Goal: Task Accomplishment & Management: Use online tool/utility

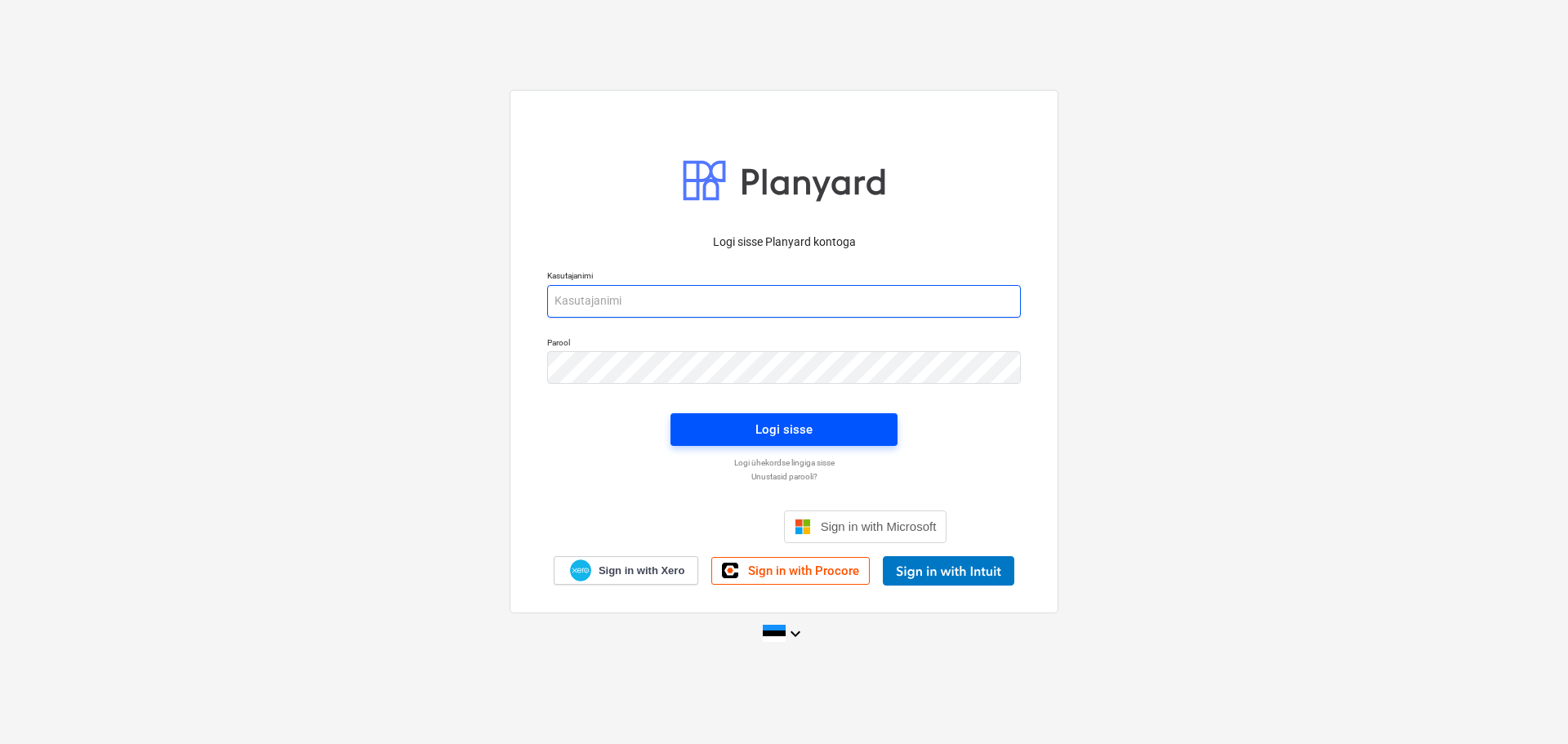
type input "[EMAIL_ADDRESS][DOMAIN_NAME]"
click at [764, 423] on div "Logi sisse" at bounding box center [784, 429] width 58 height 22
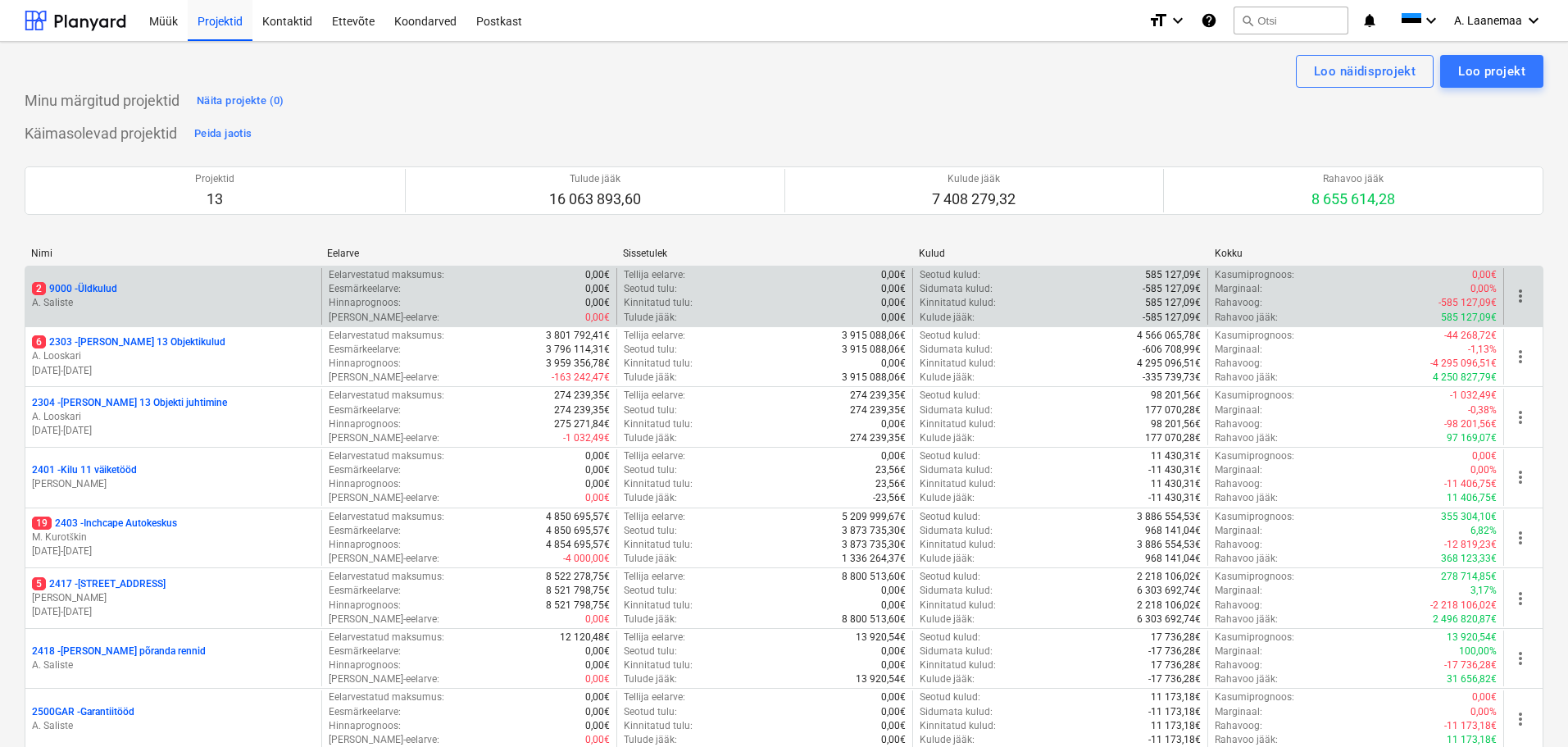
click at [98, 293] on p "2 9000 - Üldkulud" at bounding box center [75, 289] width 85 height 14
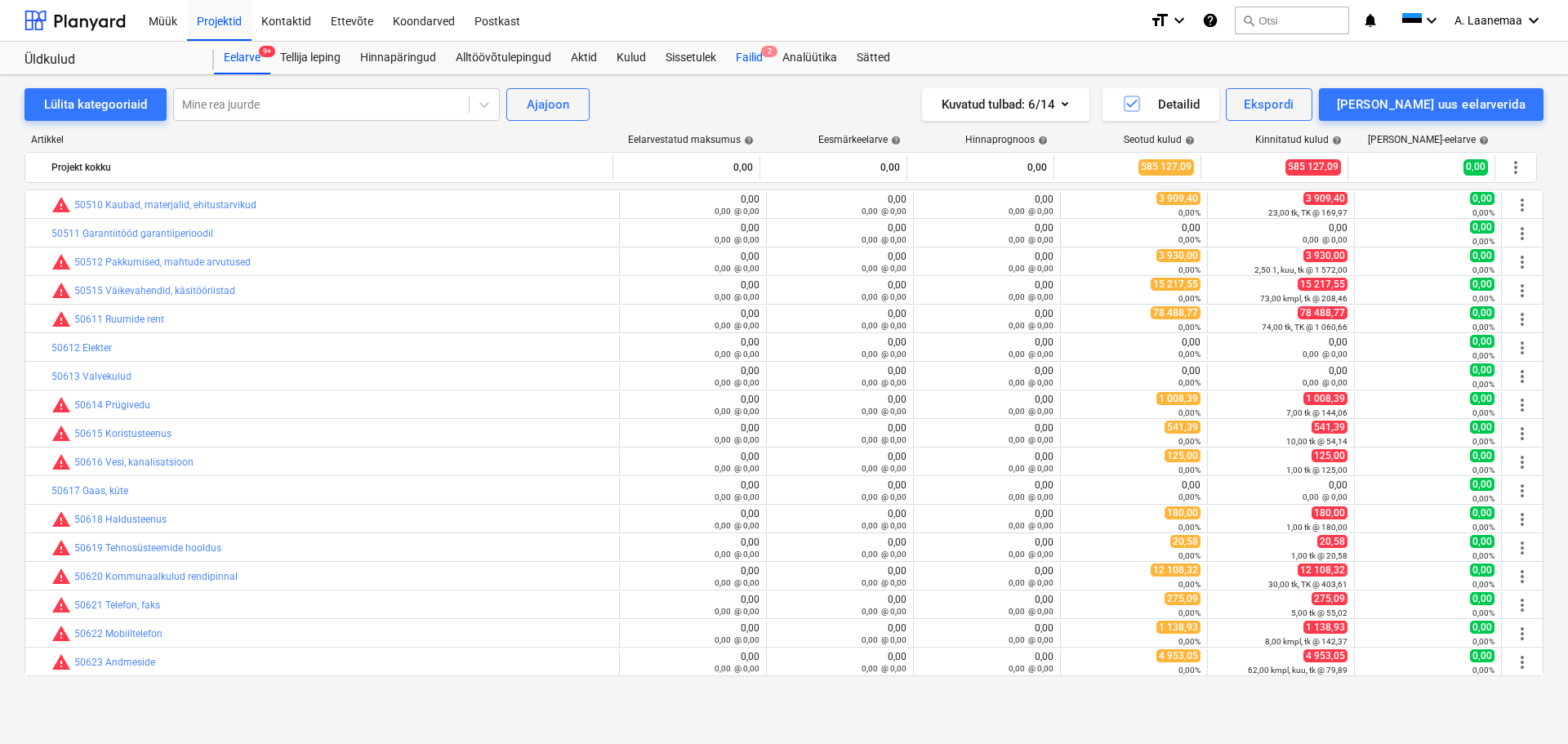
click at [743, 61] on div "Failid 2" at bounding box center [749, 58] width 46 height 33
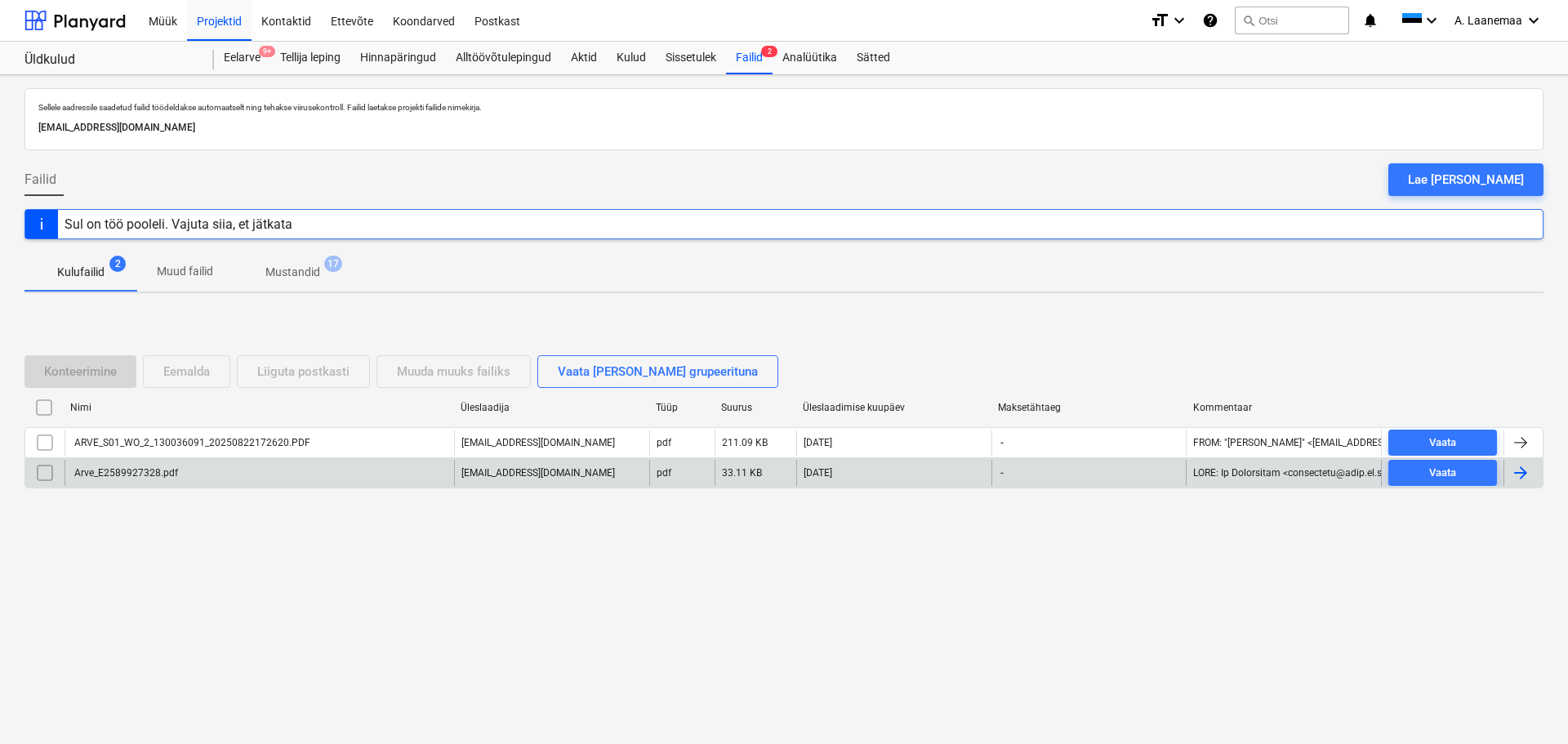
click at [153, 476] on div "Arve_E2589927328.pdf" at bounding box center [125, 472] width 107 height 11
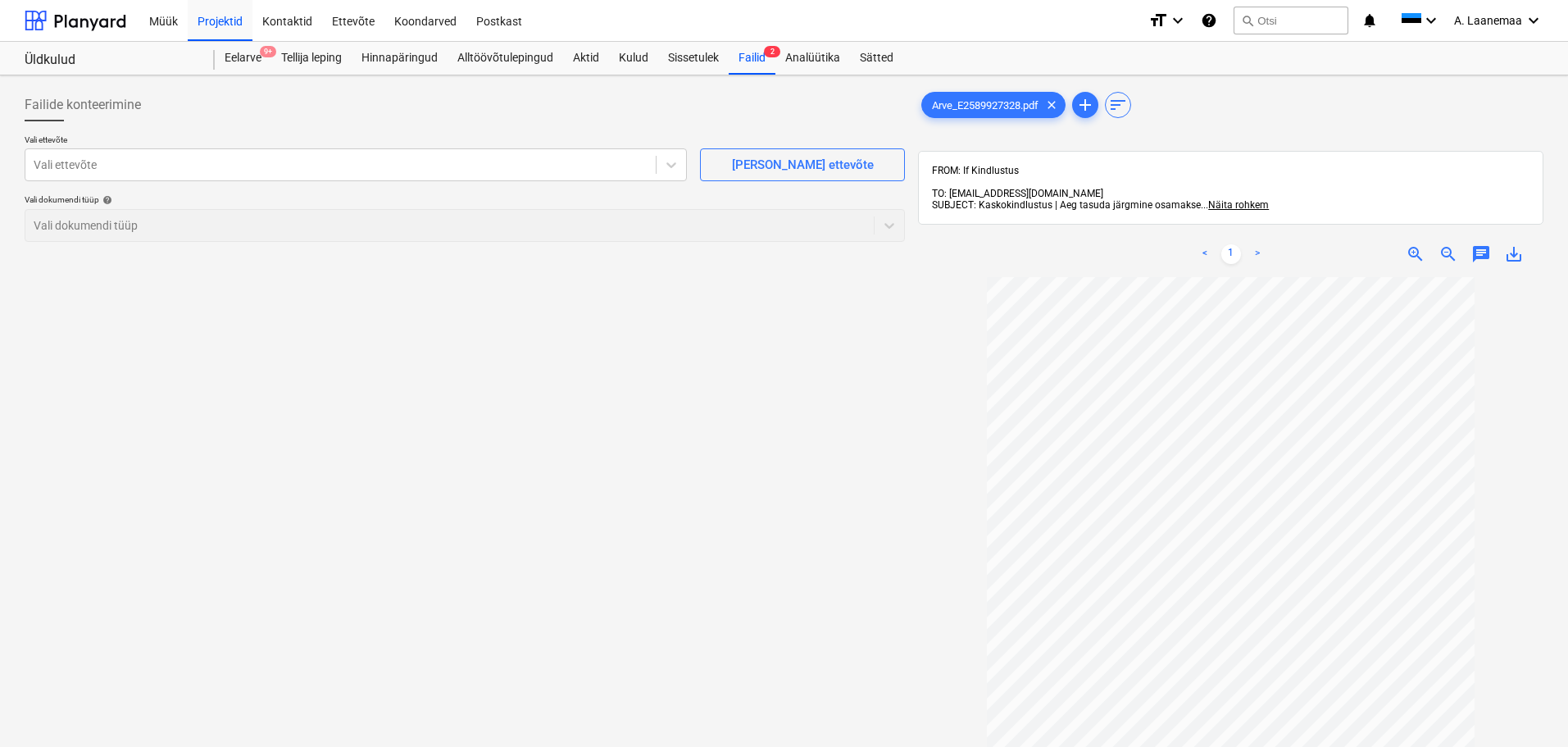
click at [642, 587] on div "Failide konteerimine Vali ettevõte Vali ettevõte [PERSON_NAME] uus ettevõte Val…" at bounding box center [465, 533] width 894 height 902
click at [184, 165] on div at bounding box center [340, 164] width 614 height 16
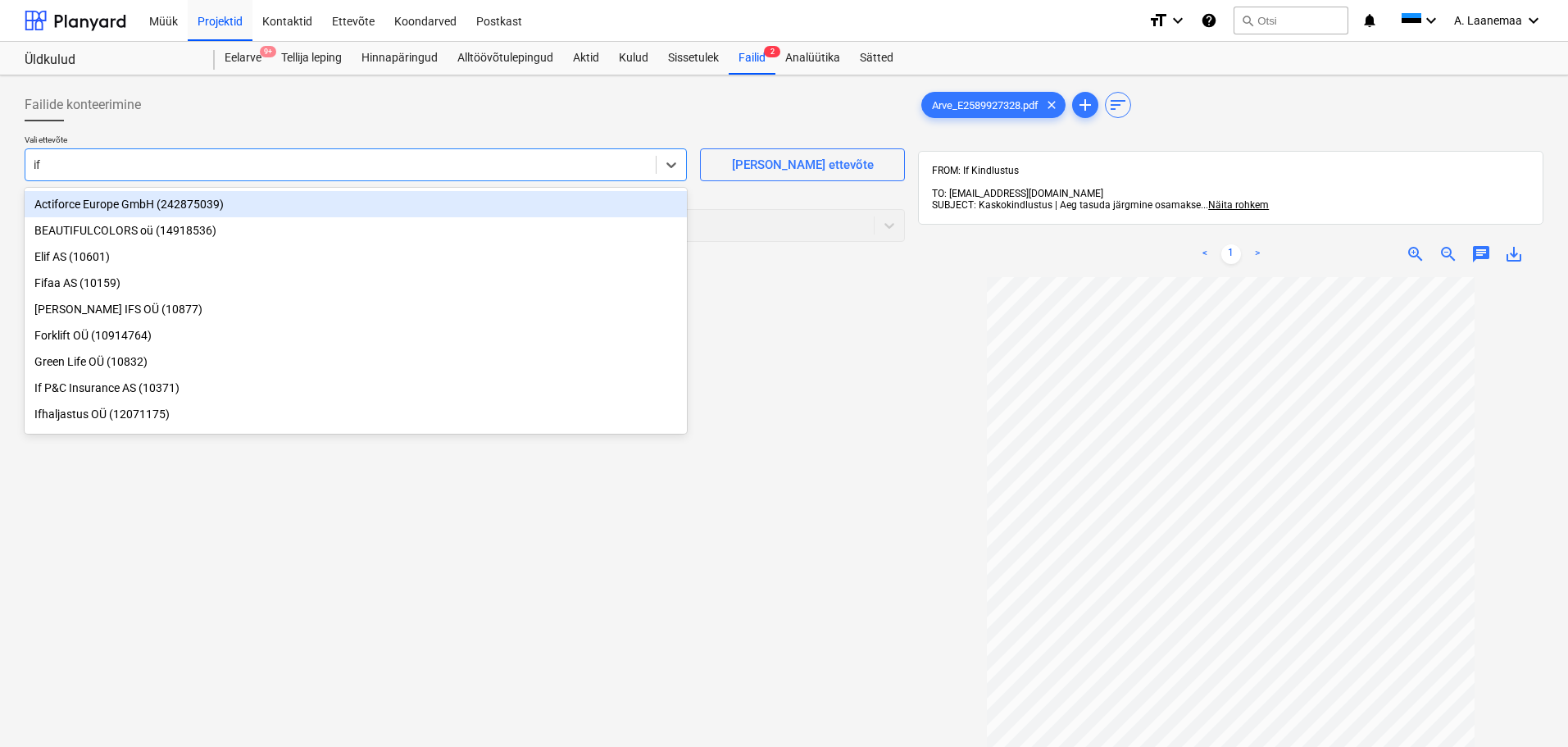
type input "if p"
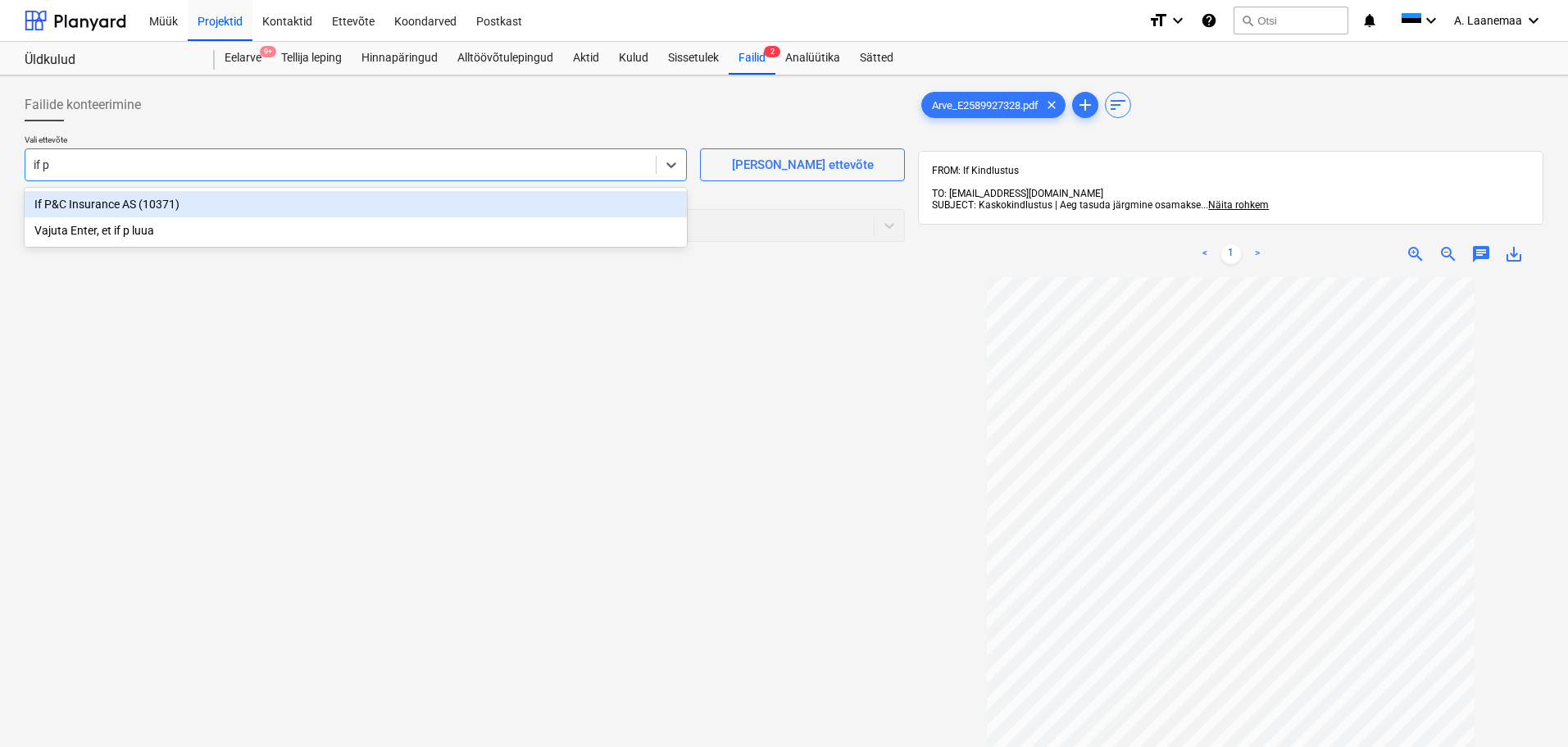
click at [162, 197] on div "If P&C Insurance AS (10371)" at bounding box center [355, 205] width 662 height 27
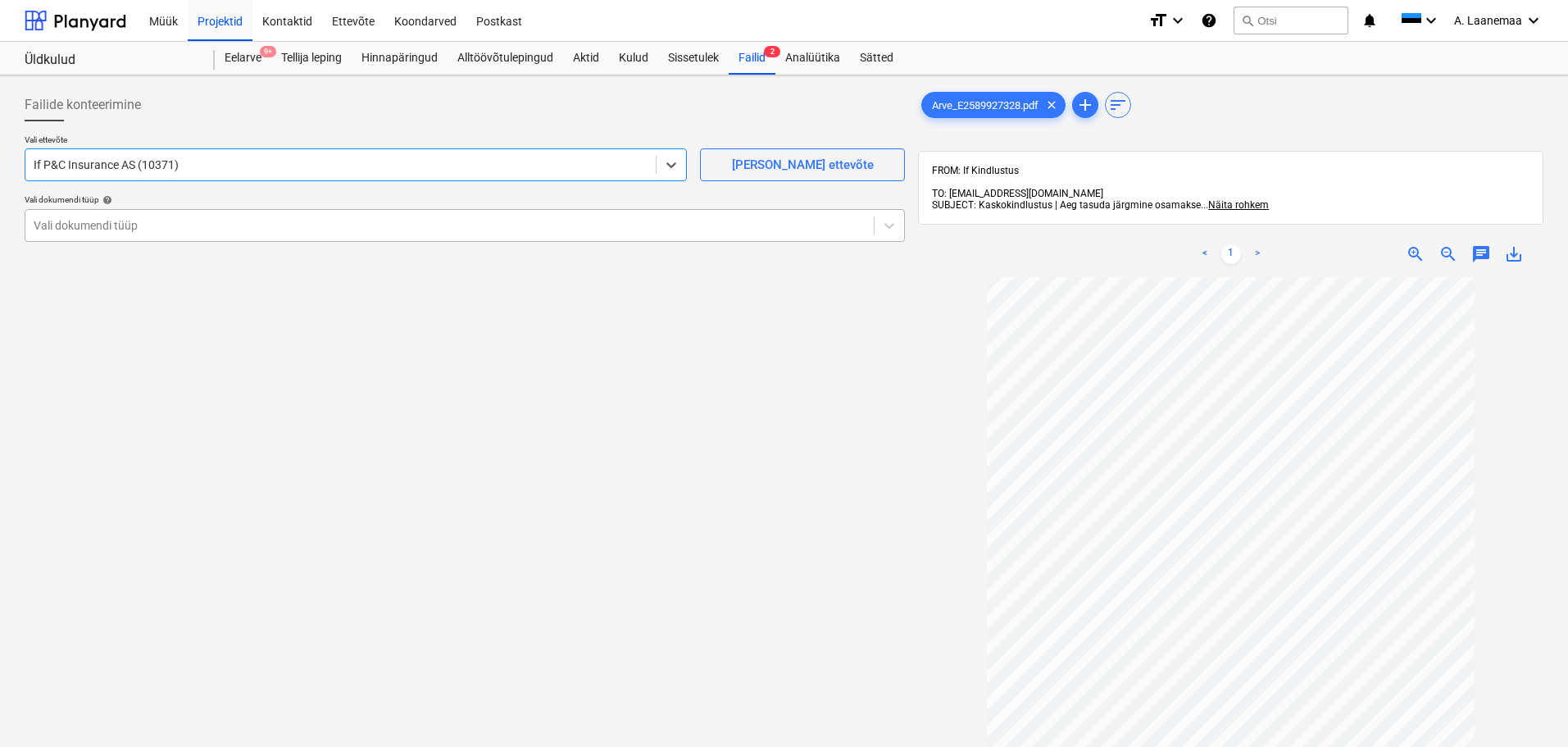
click at [169, 229] on div at bounding box center [449, 224] width 832 height 16
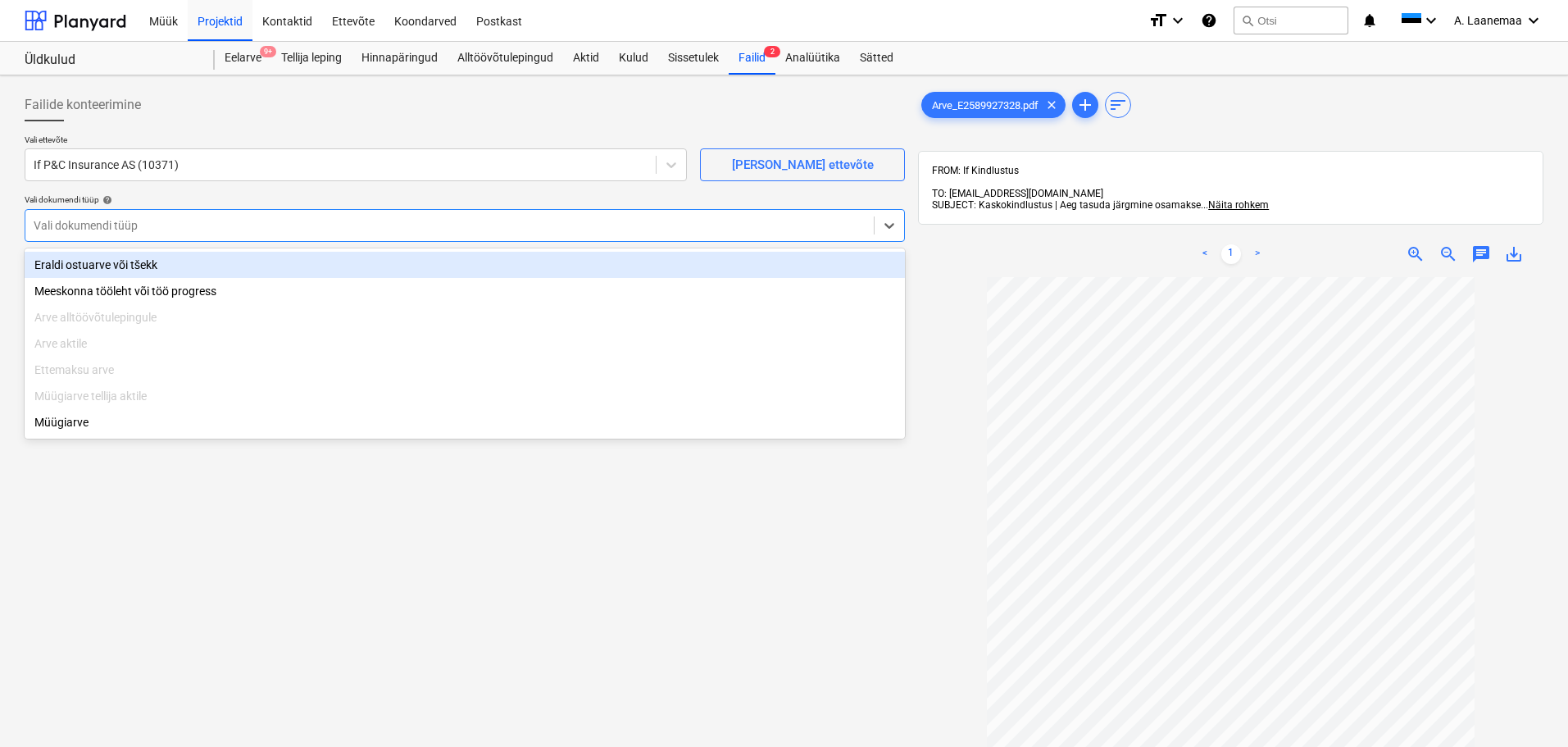
click at [168, 259] on div "Eraldi ostuarve või tšekk" at bounding box center [465, 265] width 881 height 27
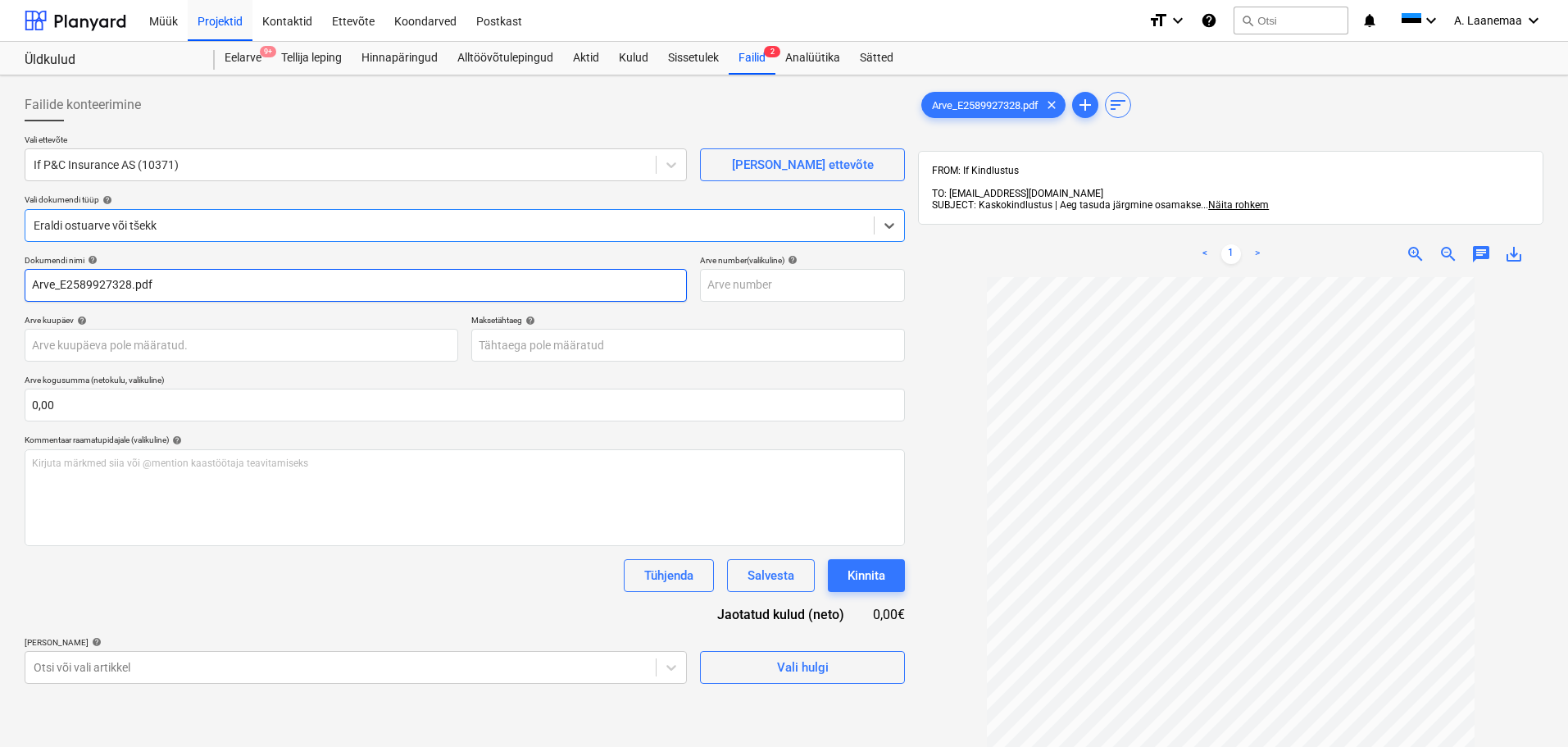
click at [168, 276] on input "Arve_E2589927328.pdf" at bounding box center [355, 285] width 662 height 33
type input "E2589927328"
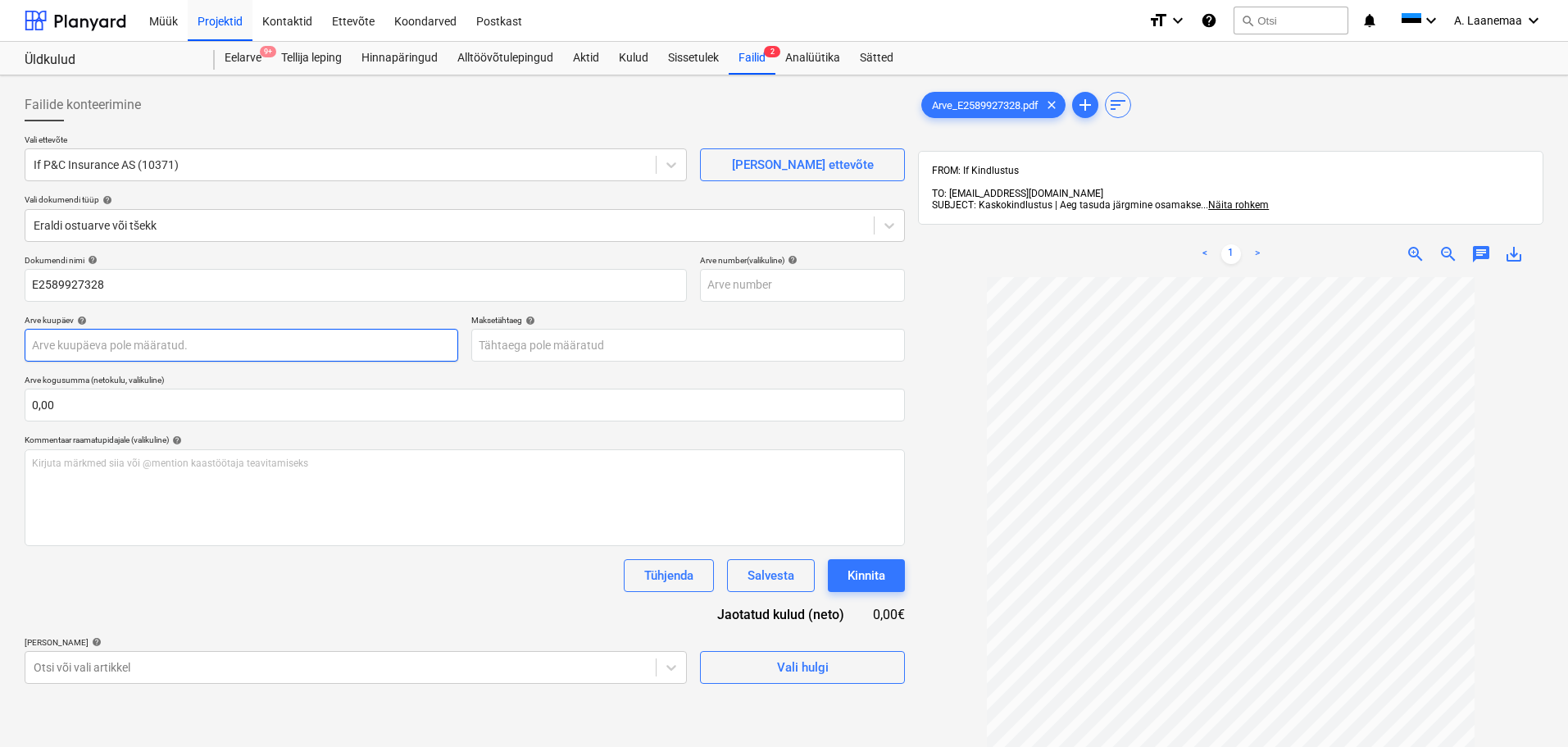
click at [148, 339] on body "Müük Projektid Kontaktid Ettevõte Koondarved Postkast format_size keyboard_arro…" at bounding box center [784, 373] width 1568 height 747
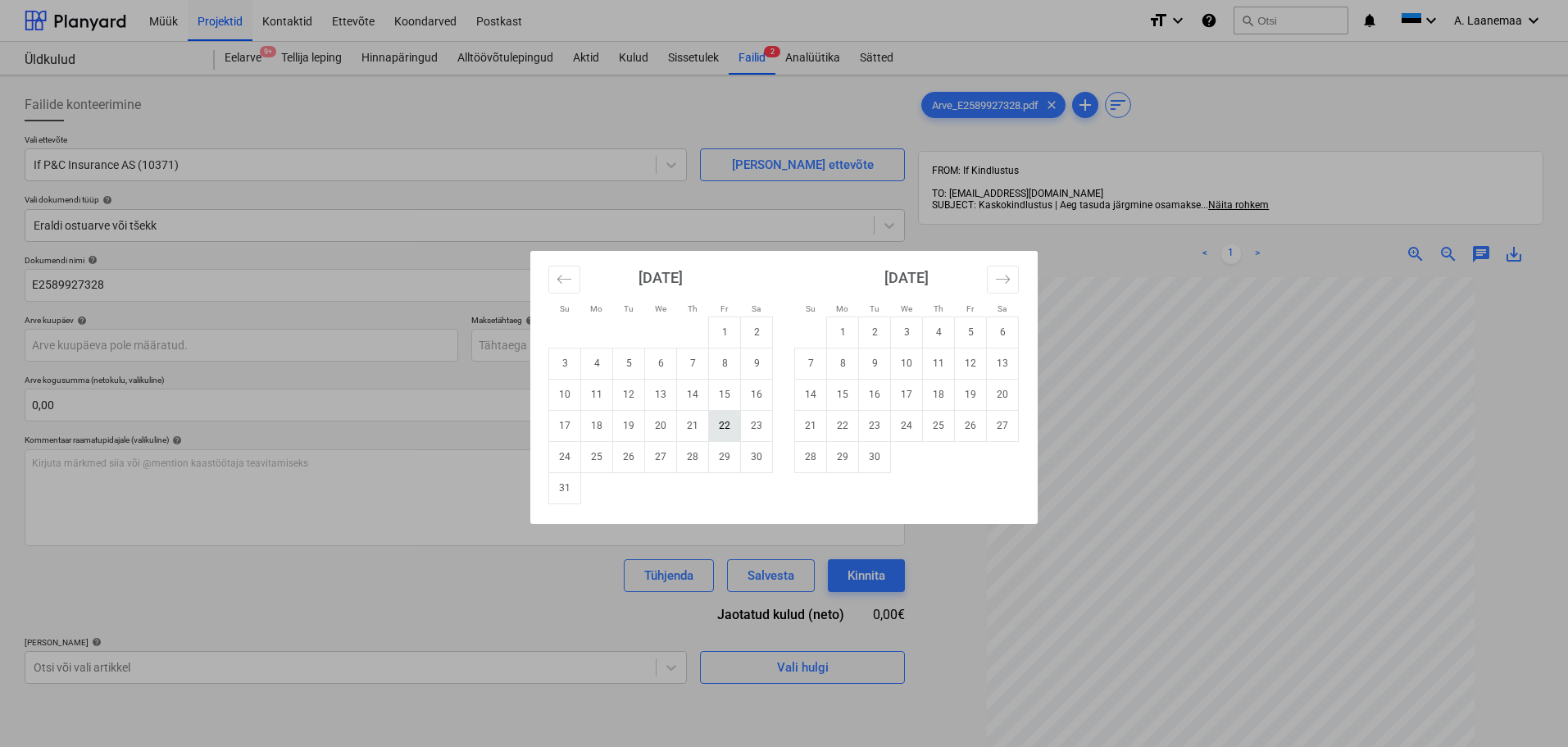
click at [730, 429] on td "22" at bounding box center [725, 425] width 32 height 31
type input "[DATE]"
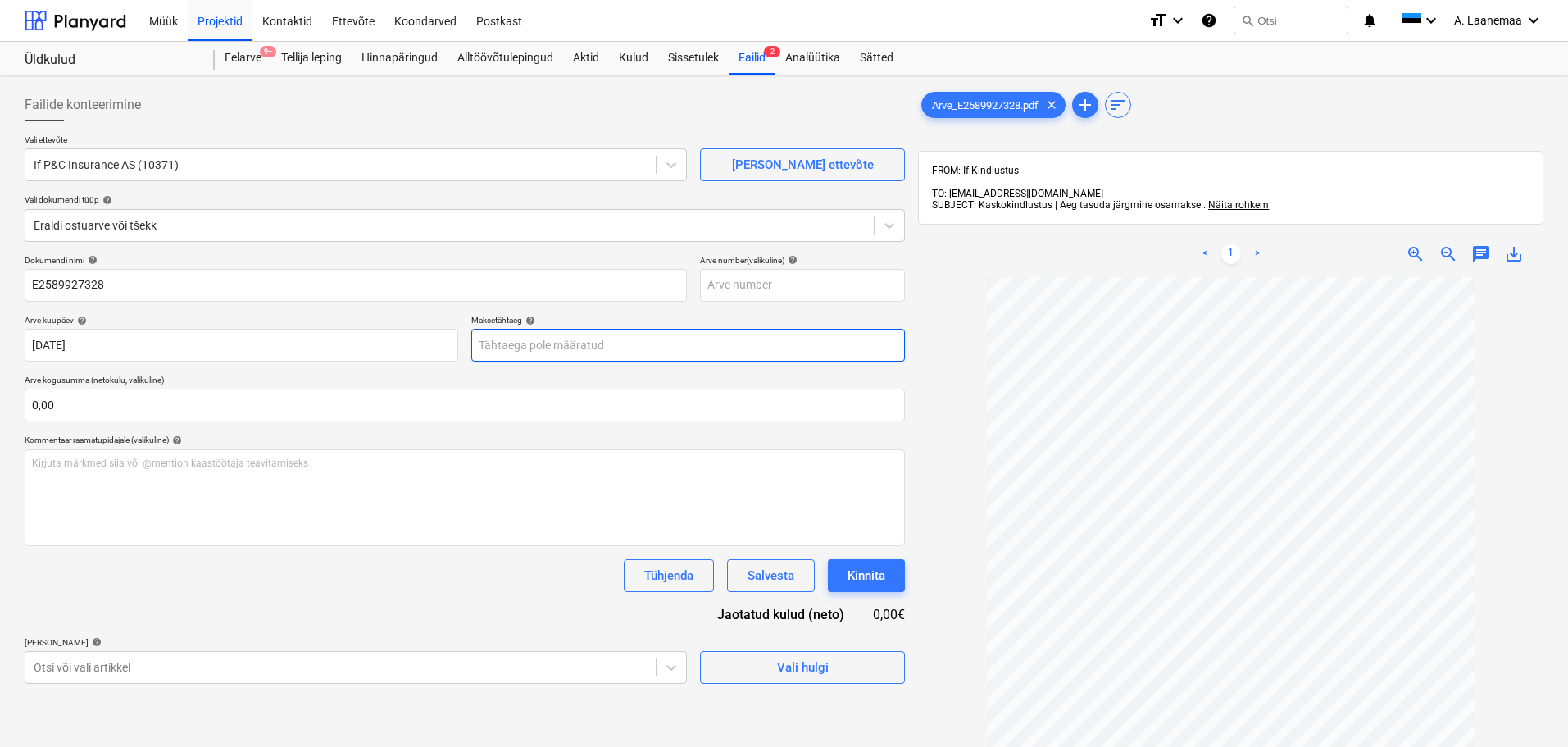
click at [558, 351] on body "Müük Projektid Kontaktid Ettevõte Koondarved Postkast format_size keyboard_arro…" at bounding box center [784, 373] width 1568 height 747
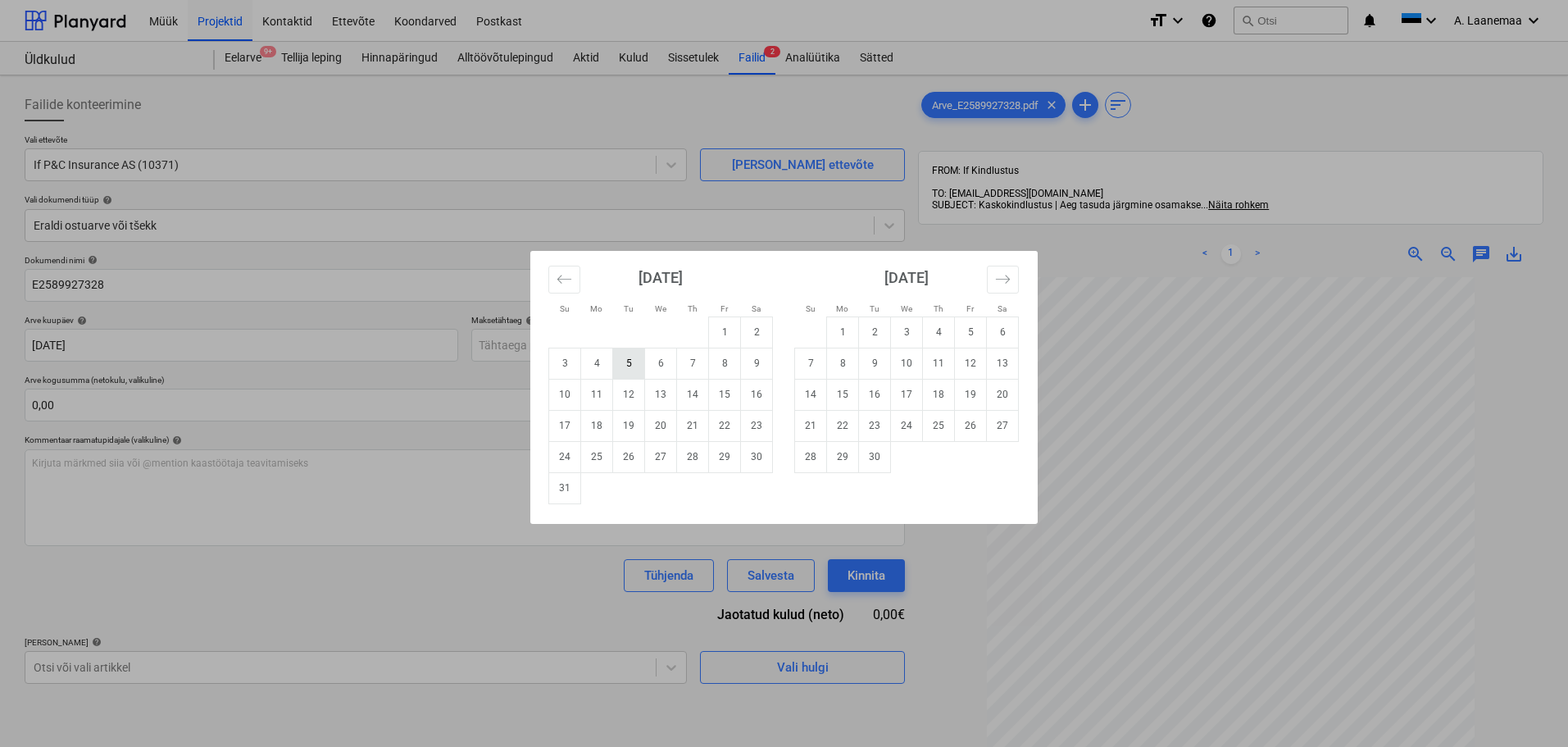
click at [619, 369] on td "5" at bounding box center [629, 363] width 32 height 31
type input "[DATE]"
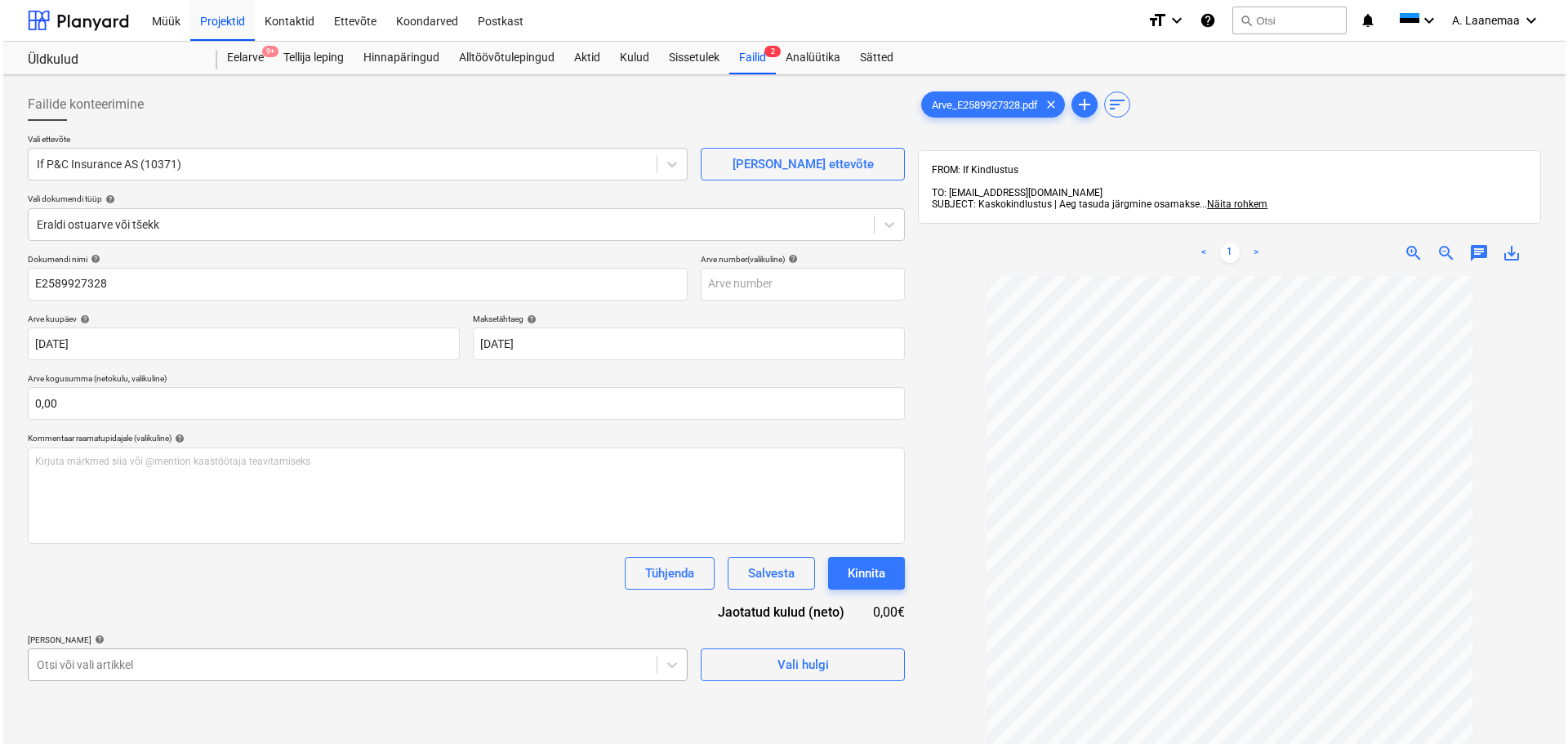
scroll to position [198, 0]
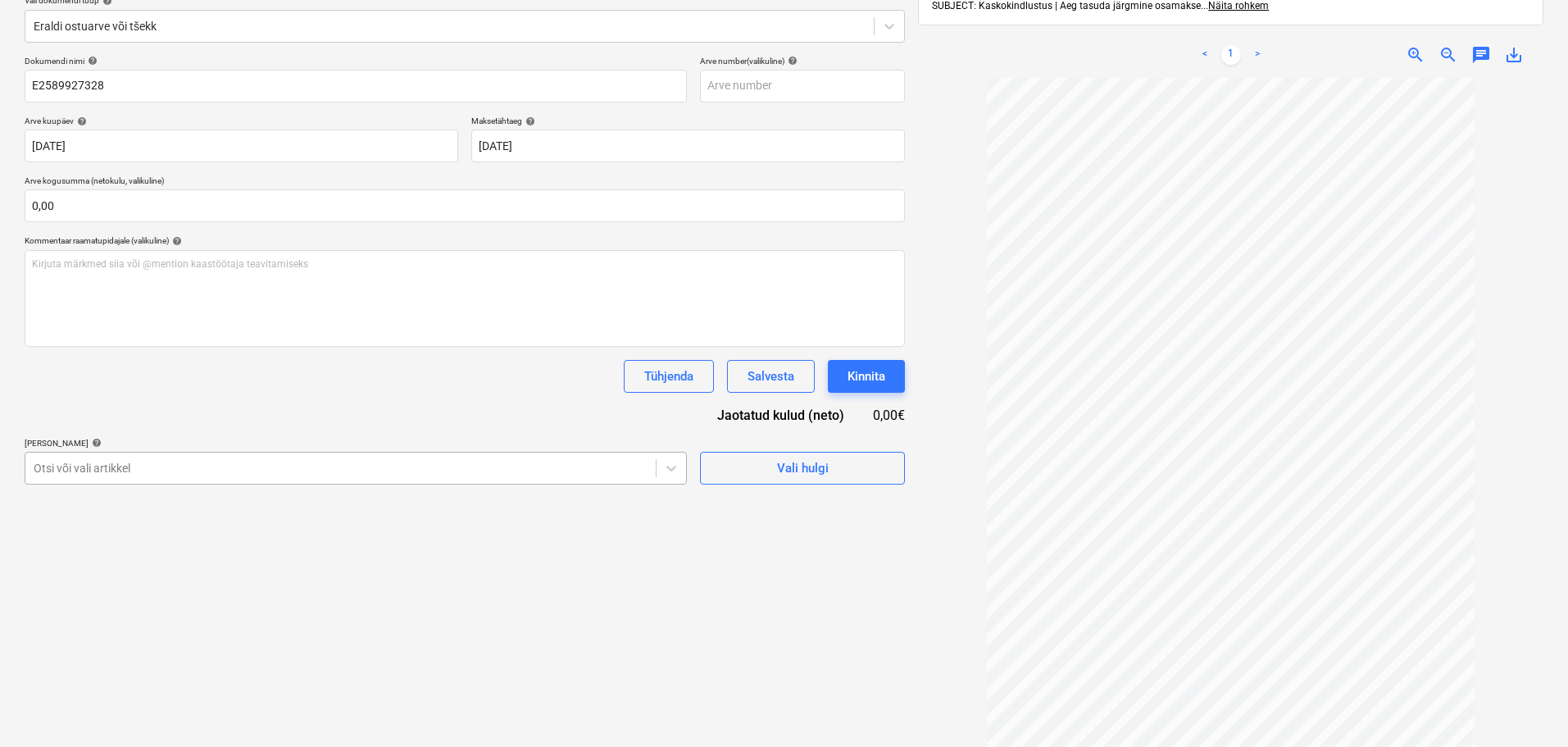
click at [187, 547] on body "Müük Projektid Kontaktid Ettevõte Koondarved Postkast format_size keyboard_arro…" at bounding box center [784, 174] width 1568 height 747
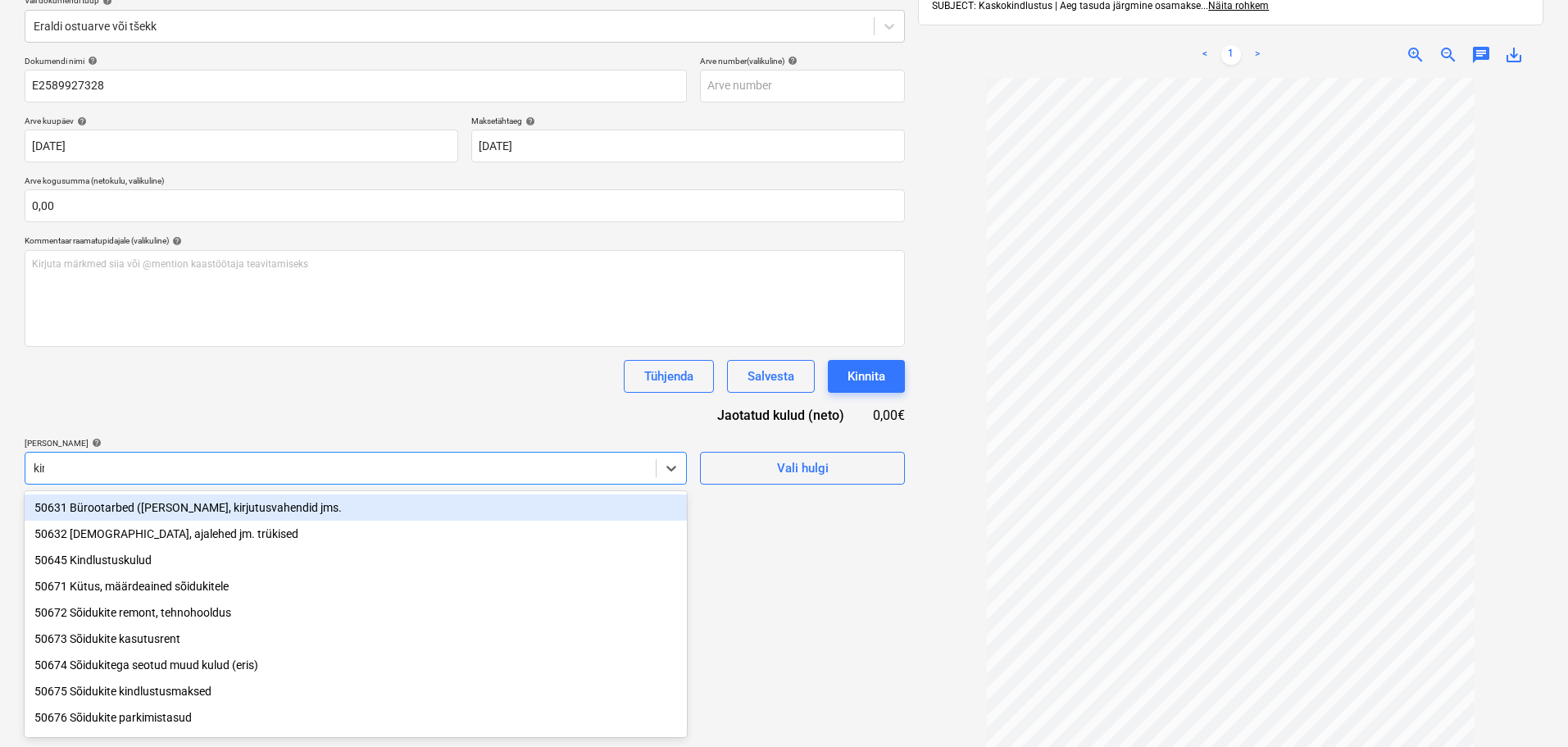
type input "kind"
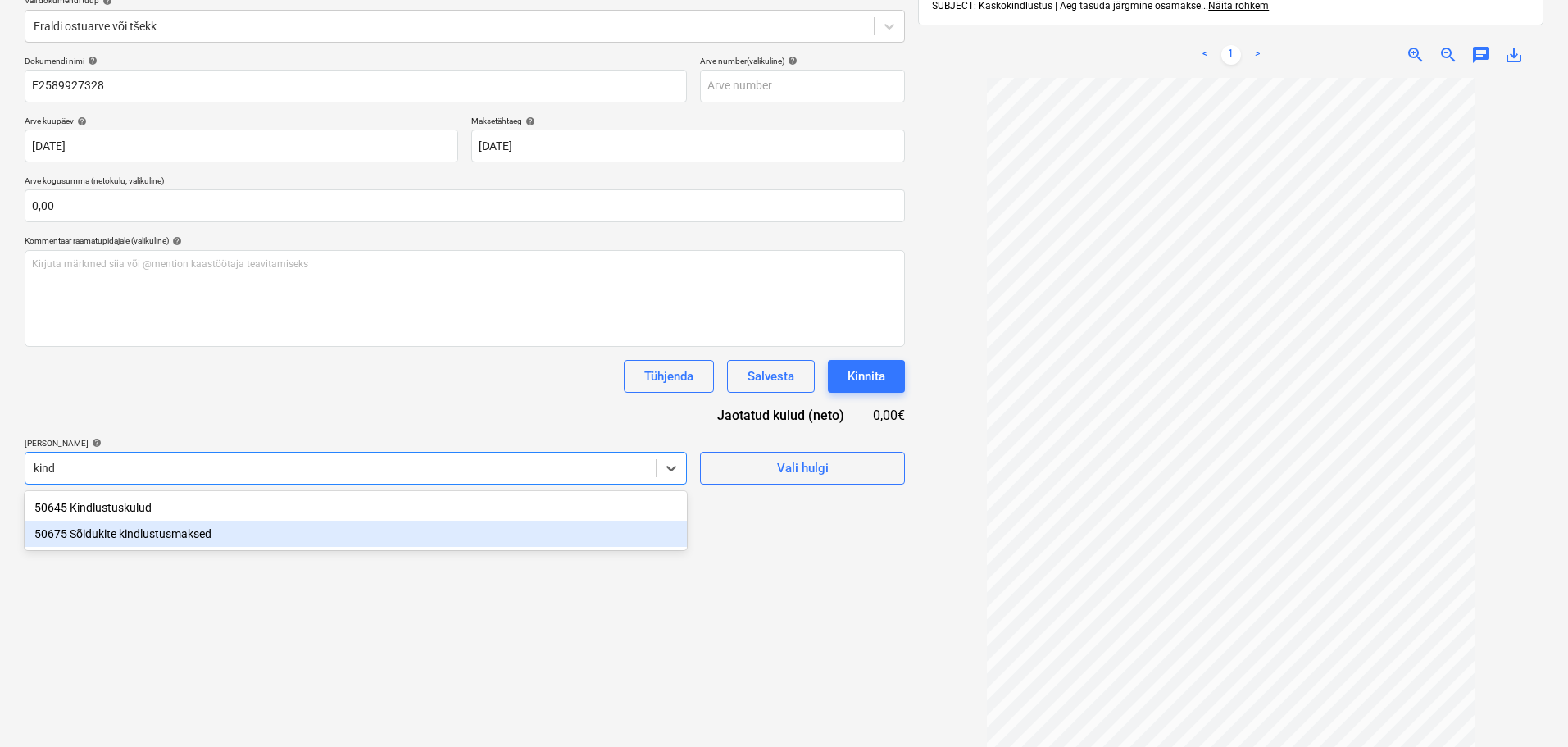
click at [169, 541] on div "50675 Sõidukite kindlustusmaksed" at bounding box center [355, 534] width 662 height 27
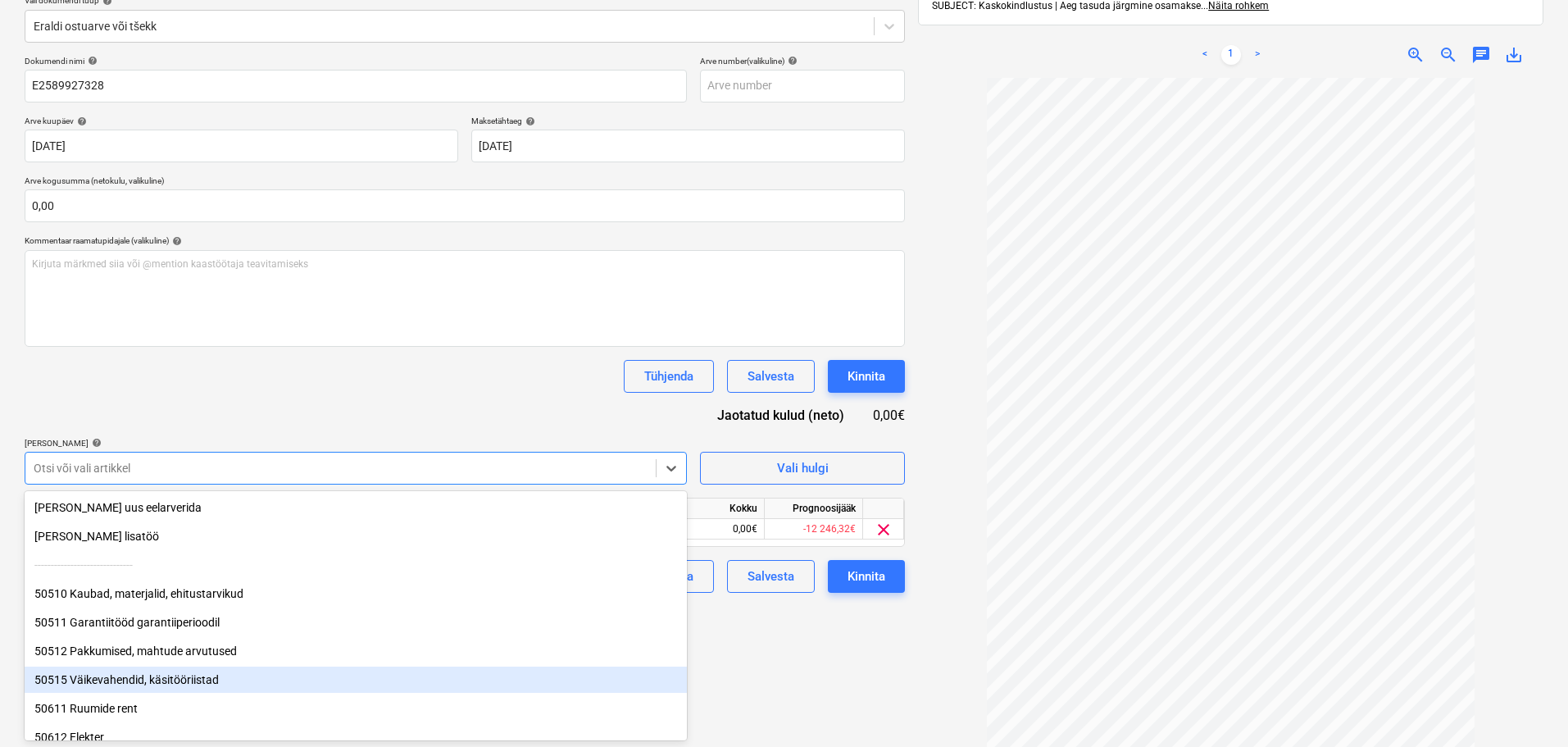
click at [802, 674] on div "Failide konteerimine Vali ettevõte If P&C Insurance AS (10371) [PERSON_NAME] uu…" at bounding box center [465, 333] width 894 height 902
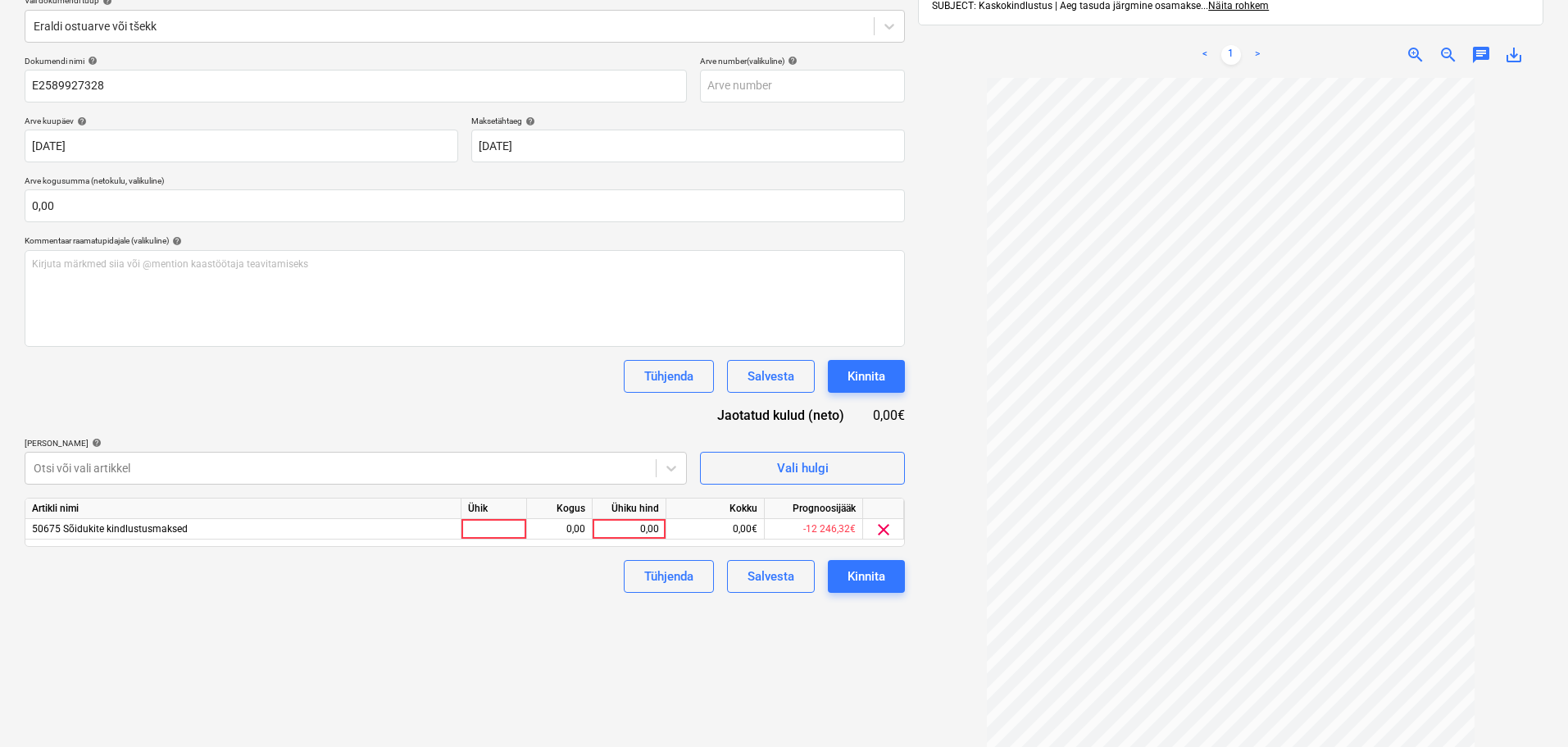
click at [631, 516] on div "Ühiku hind" at bounding box center [630, 508] width 74 height 21
click at [630, 527] on div "0,00" at bounding box center [629, 529] width 60 height 21
type input "170,08"
click at [882, 585] on div "Kinnita" at bounding box center [866, 576] width 38 height 22
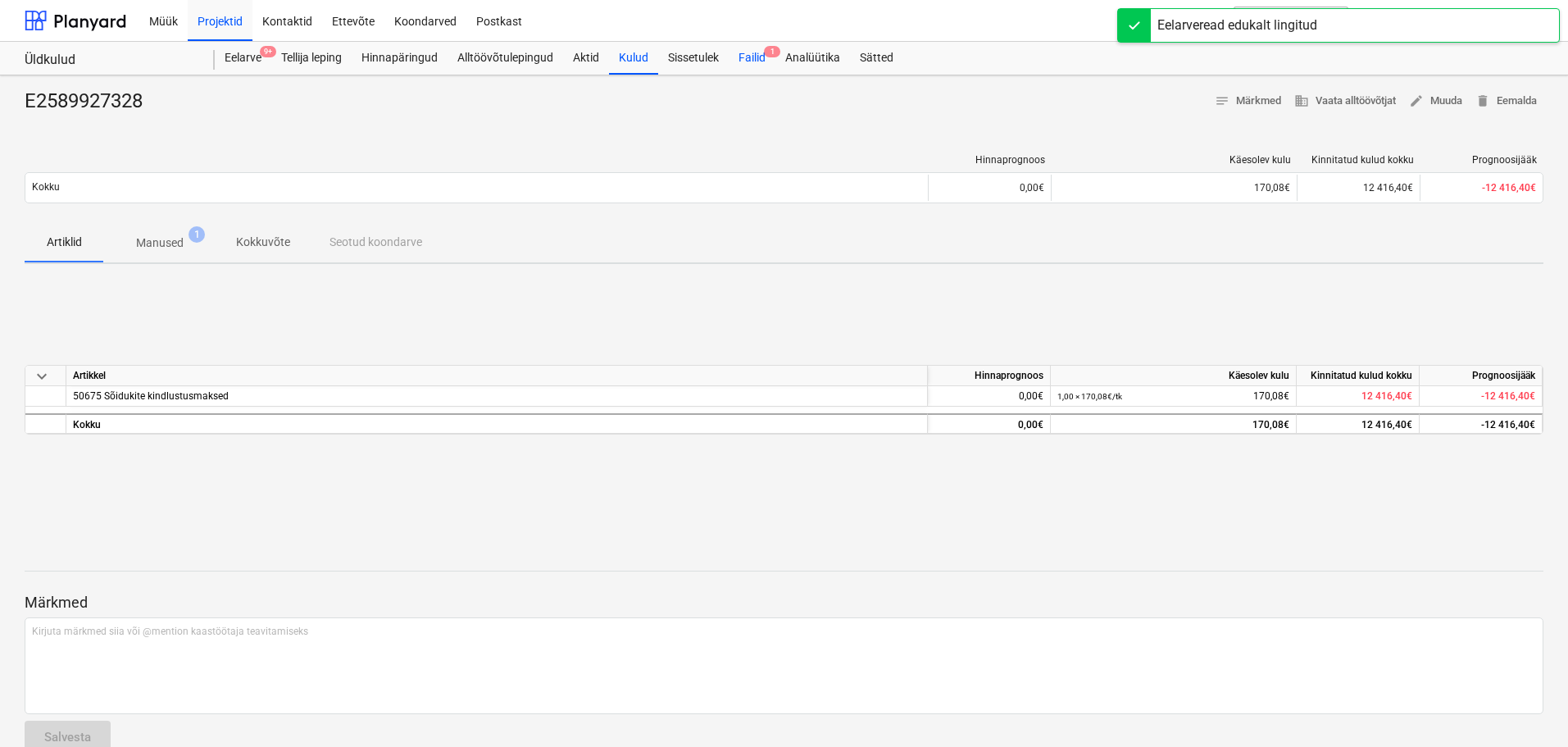
click at [754, 55] on div "Failid 1" at bounding box center [752, 58] width 46 height 33
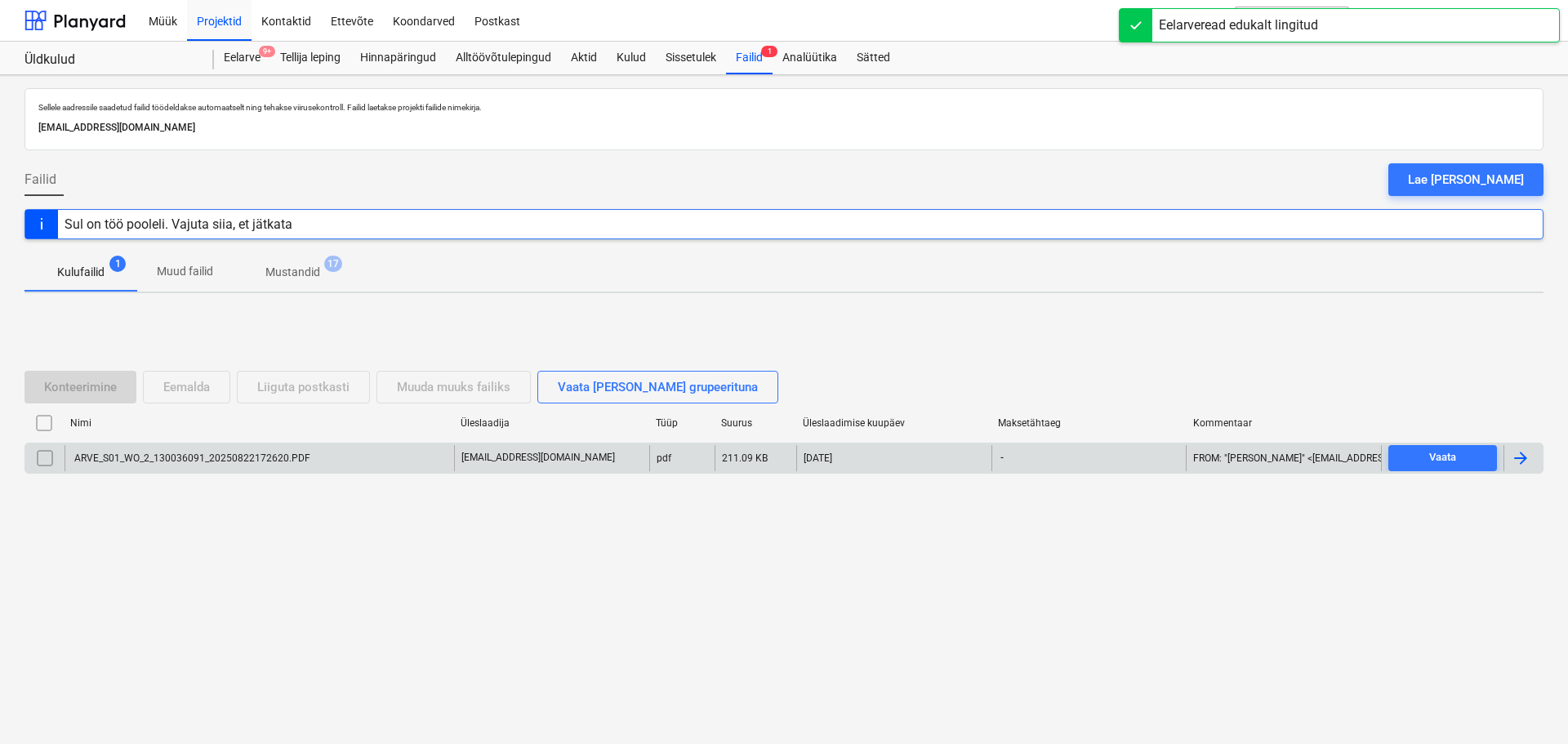
click at [162, 453] on div "ARVE_S01_WO_2_130036091_20250822172620.PDF" at bounding box center [191, 458] width 239 height 11
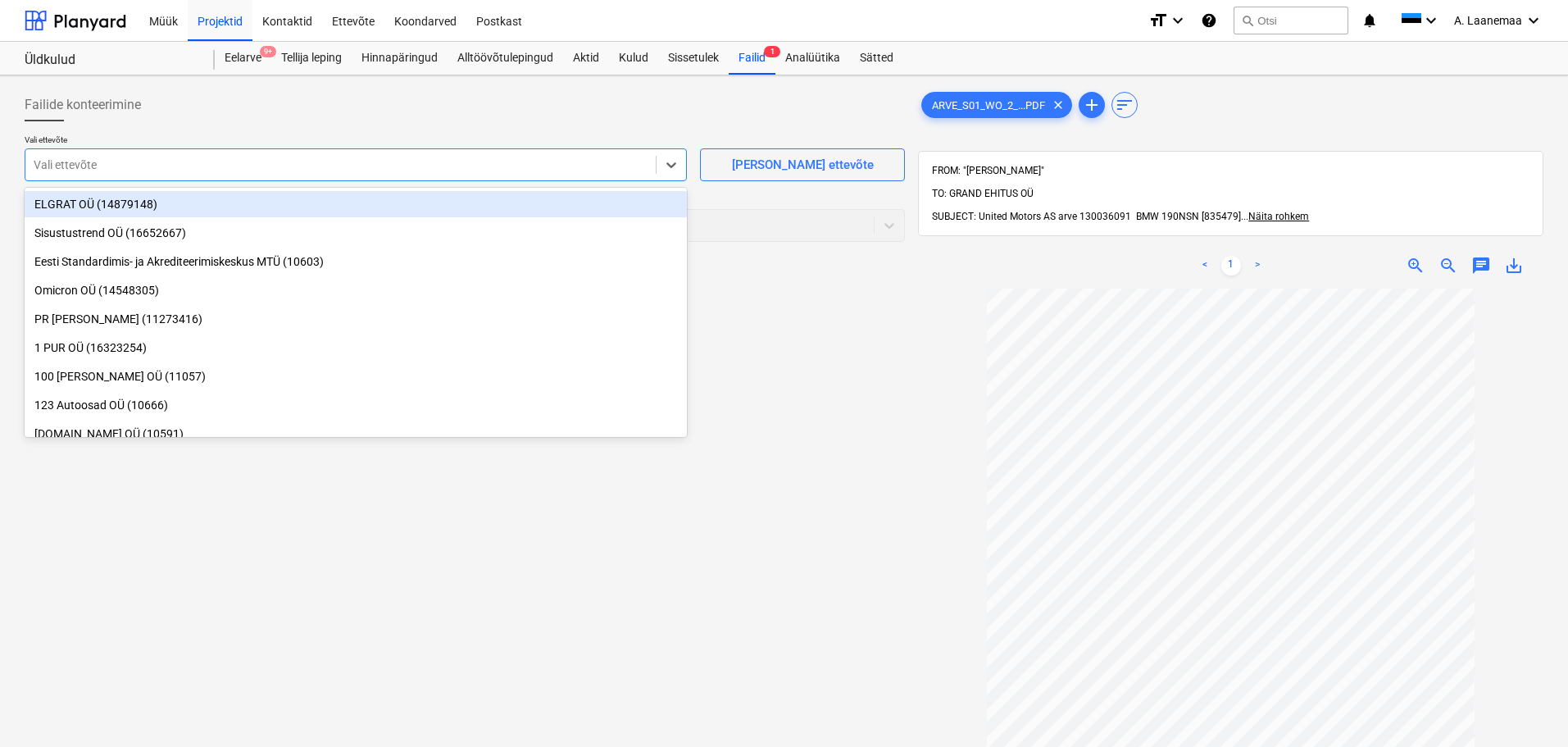
click at [87, 168] on div at bounding box center [340, 164] width 614 height 16
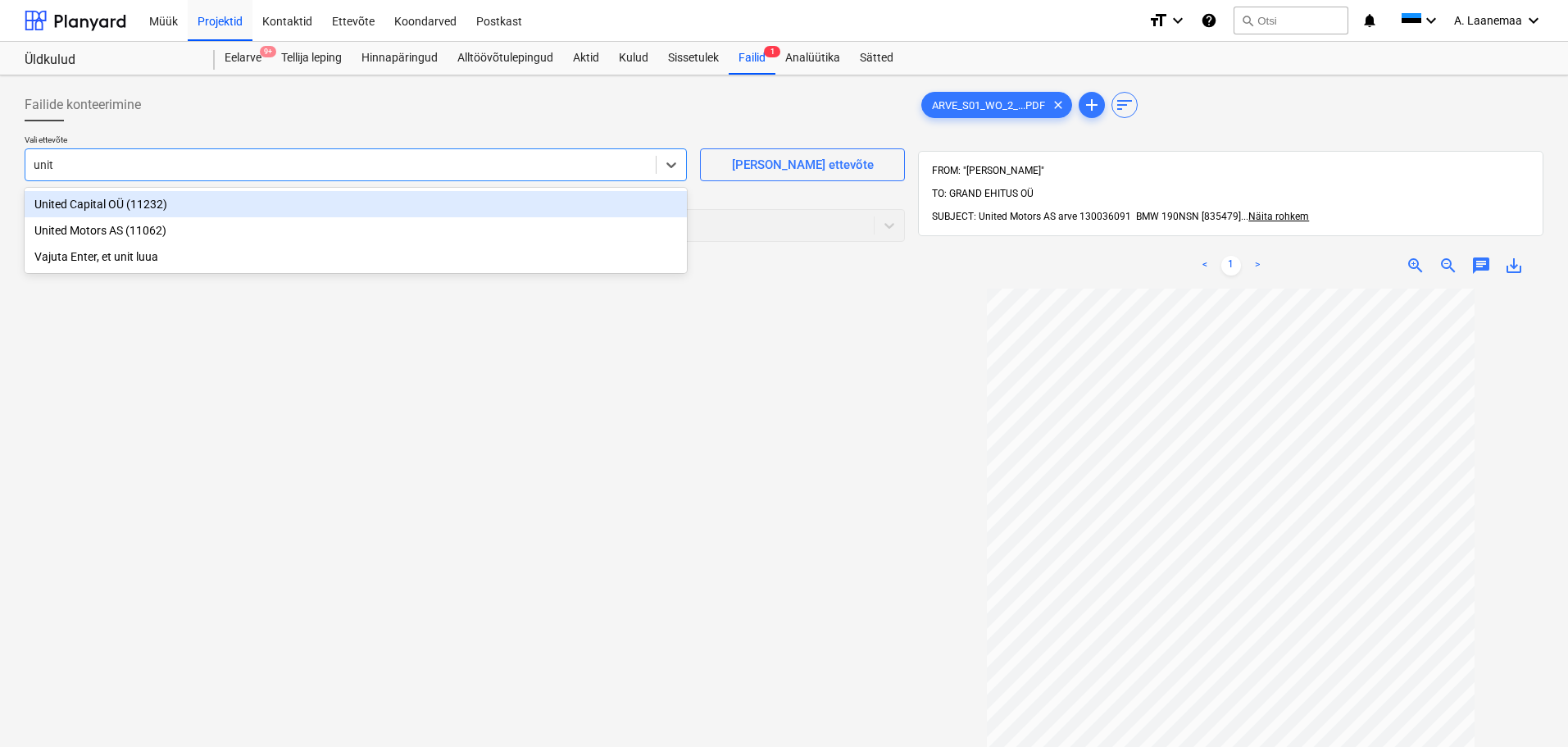
type input "unite"
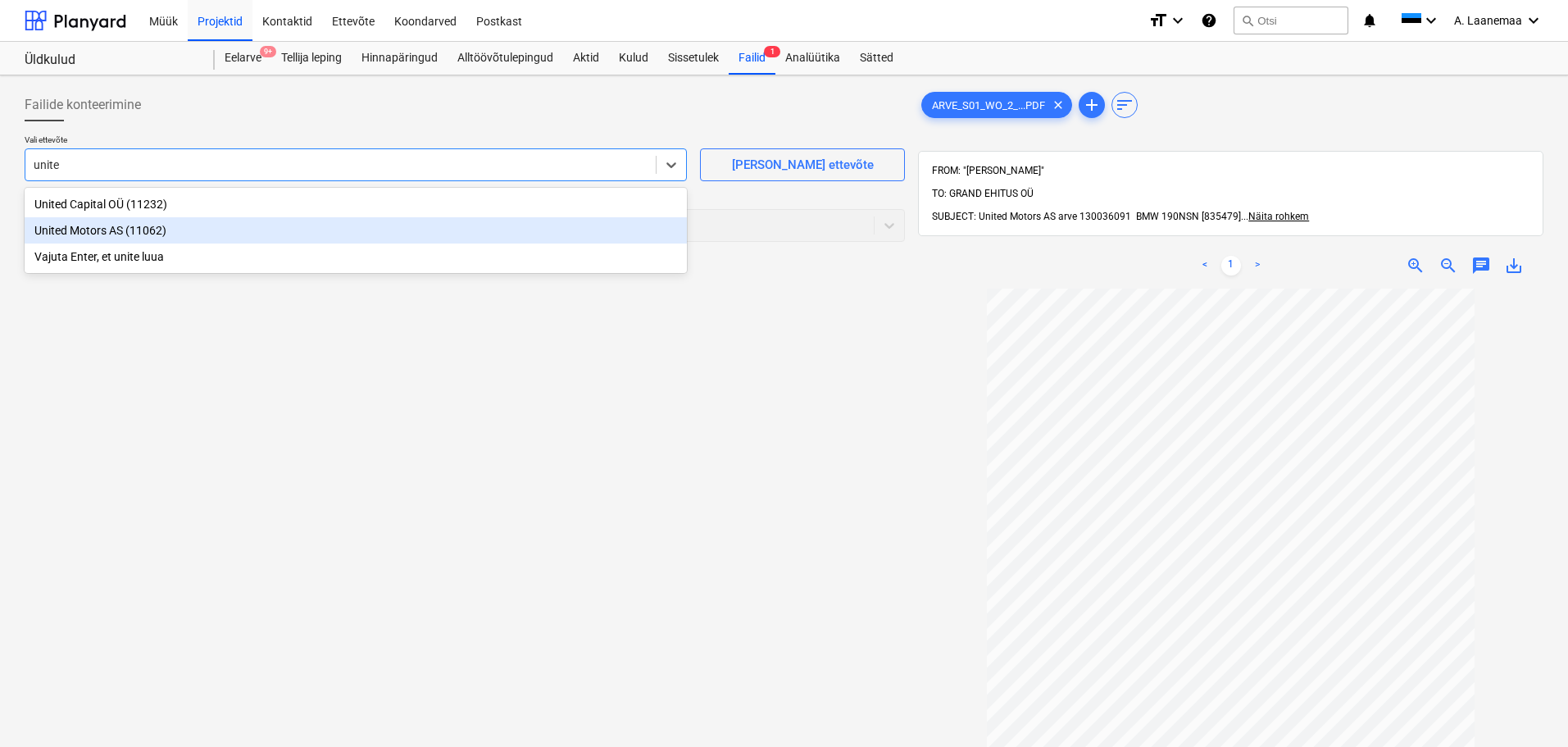
click at [88, 235] on div "United Motors AS (11062)" at bounding box center [355, 230] width 662 height 27
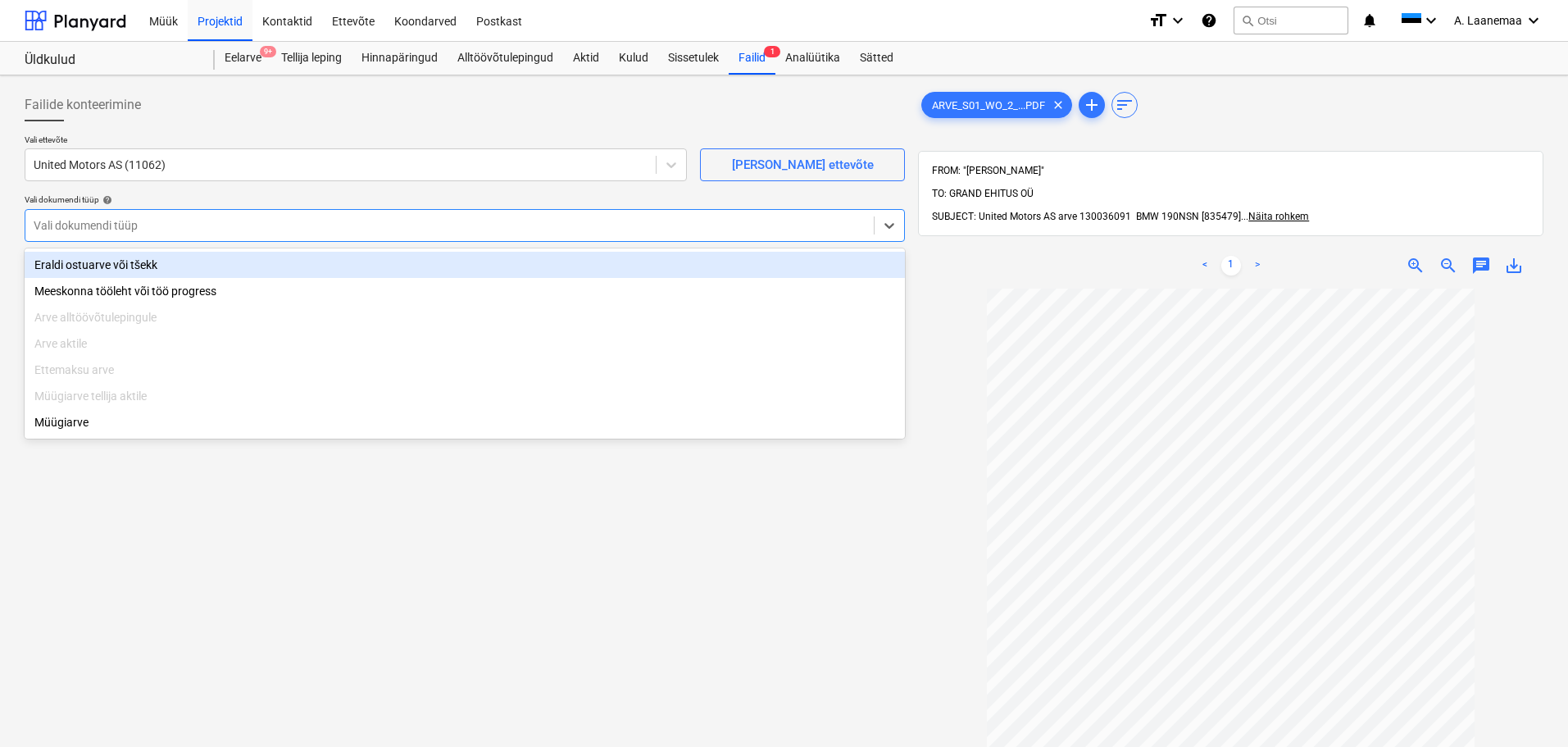
click at [88, 235] on div "Vali dokumendi tüüp" at bounding box center [450, 225] width 848 height 23
click at [91, 259] on div "Eraldi ostuarve või tšekk" at bounding box center [465, 265] width 881 height 27
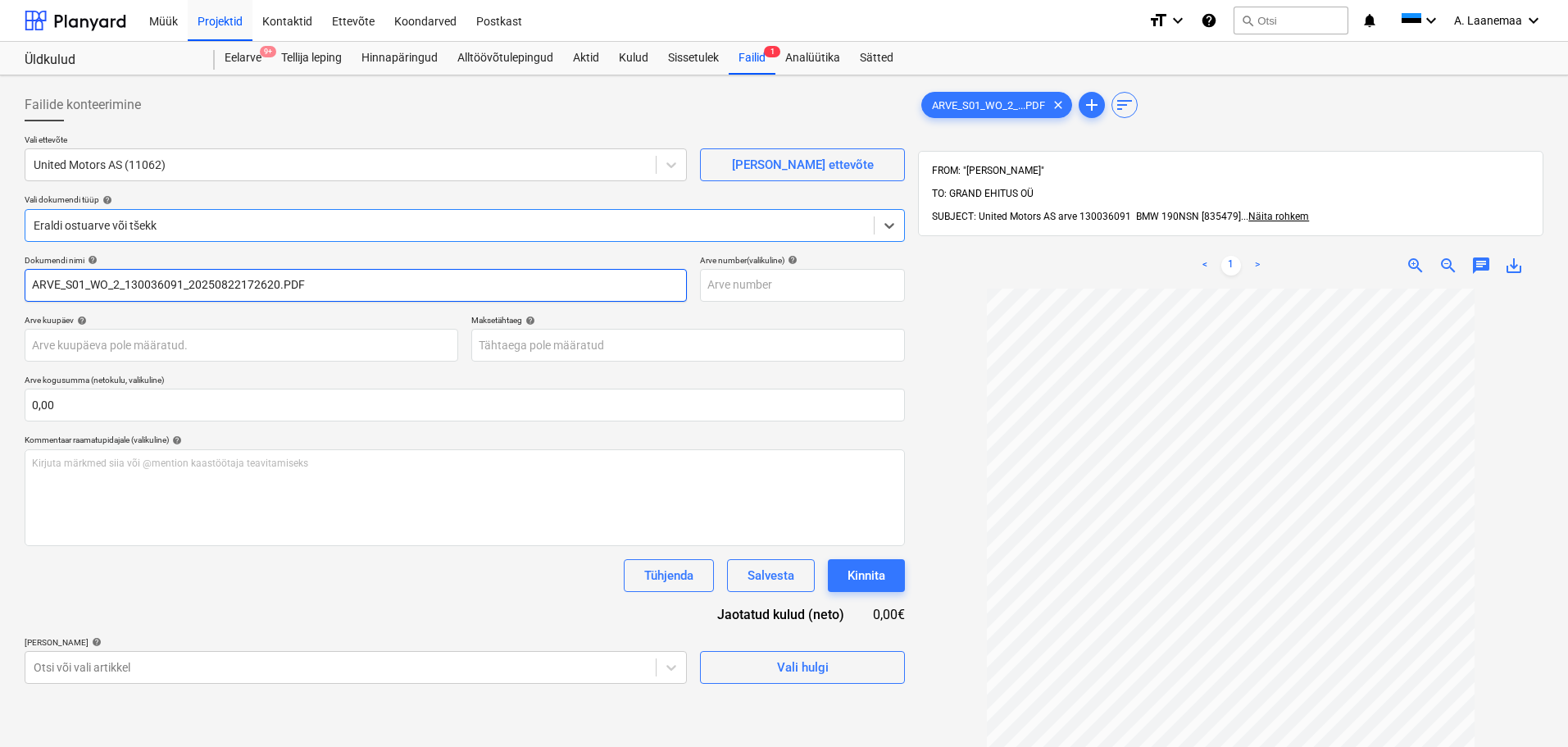
click at [353, 296] on input "ARVE_S01_WO_2_130036091_20250822172620.PDF" at bounding box center [355, 285] width 662 height 33
type input "130036091"
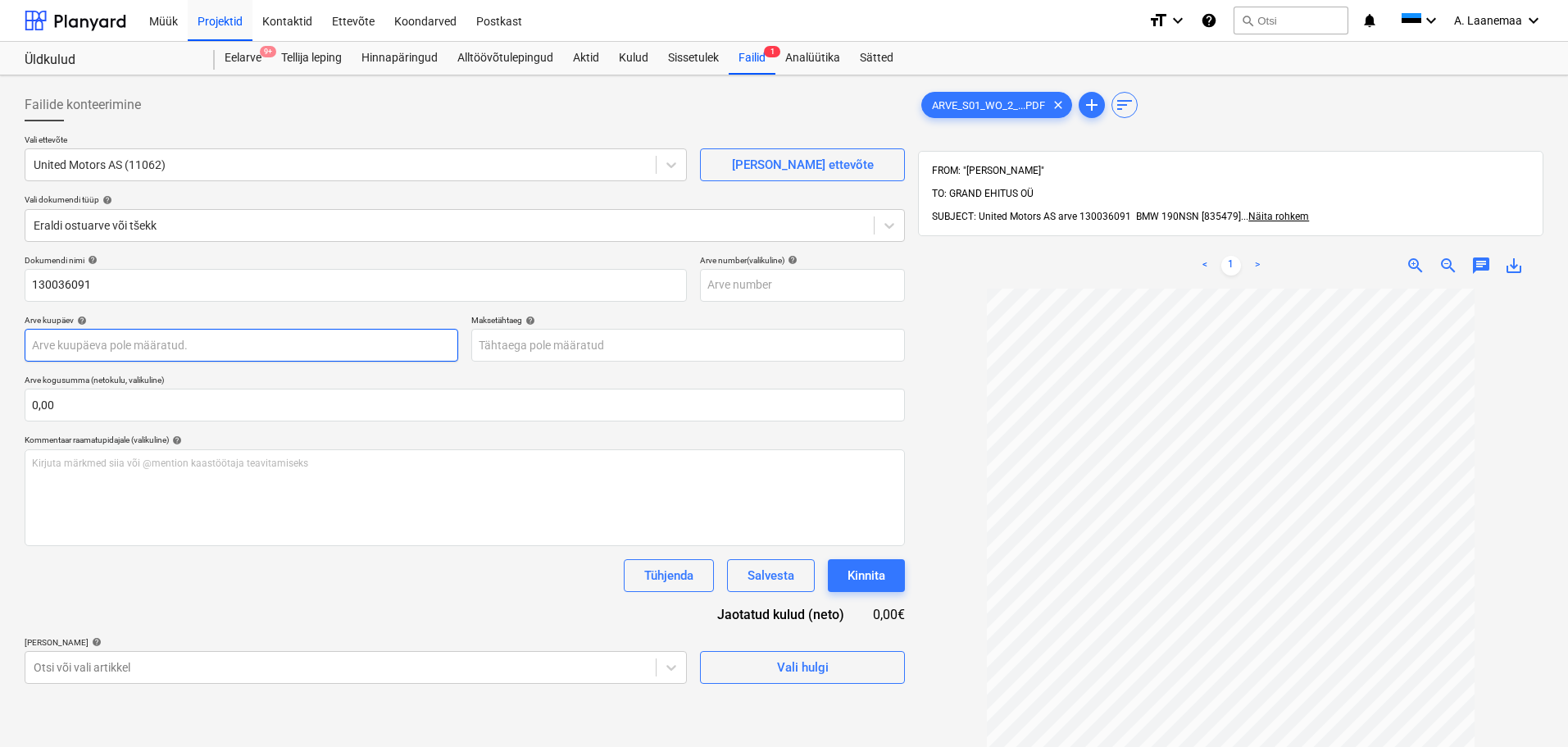
click at [175, 345] on body "Müük Projektid Kontaktid Ettevõte Koondarved Postkast format_size keyboard_arro…" at bounding box center [784, 373] width 1568 height 747
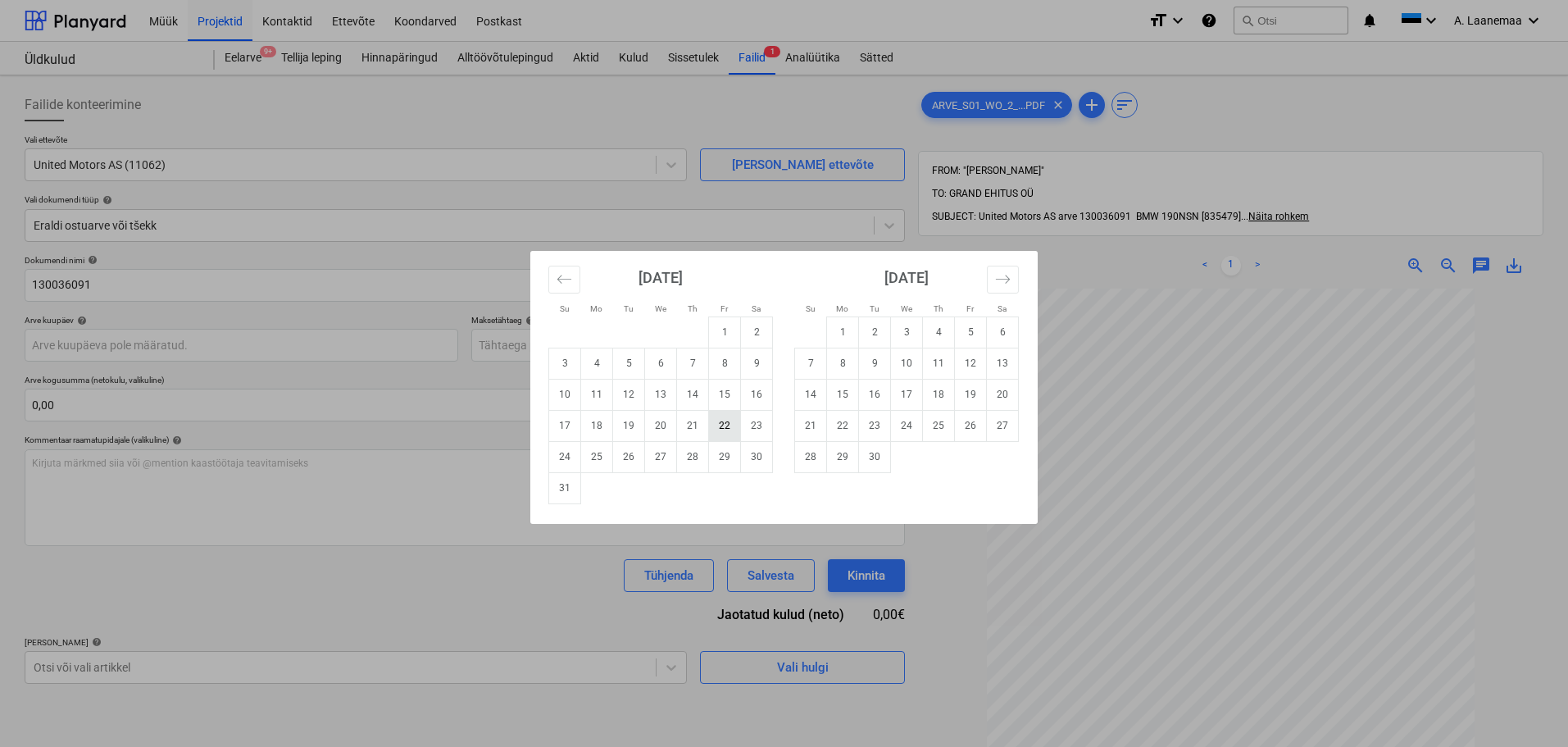
click at [730, 424] on td "22" at bounding box center [725, 425] width 32 height 31
type input "[DATE]"
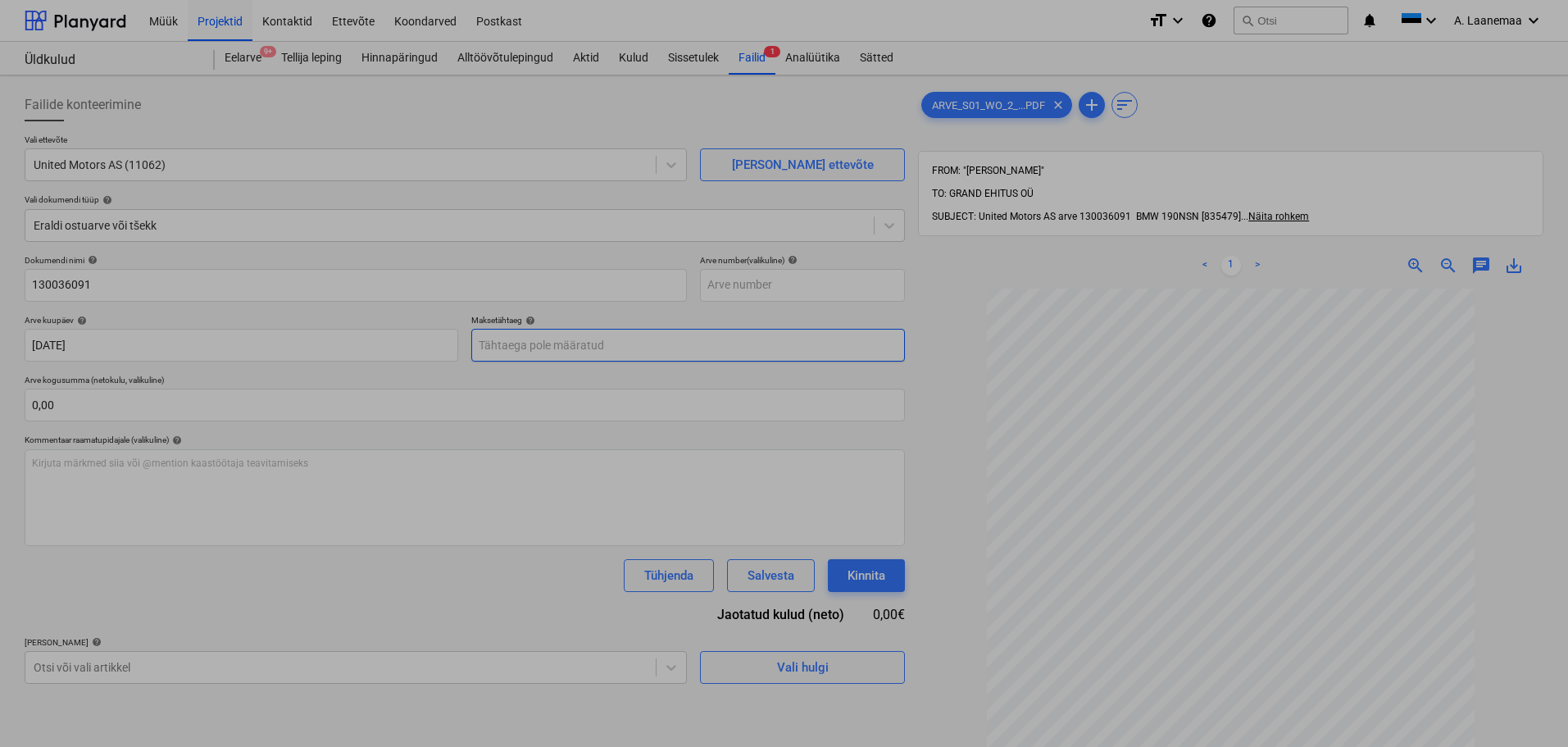
click at [594, 346] on body "Müük Projektid Kontaktid Ettevõte Koondarved Postkast format_size keyboard_arro…" at bounding box center [784, 373] width 1568 height 747
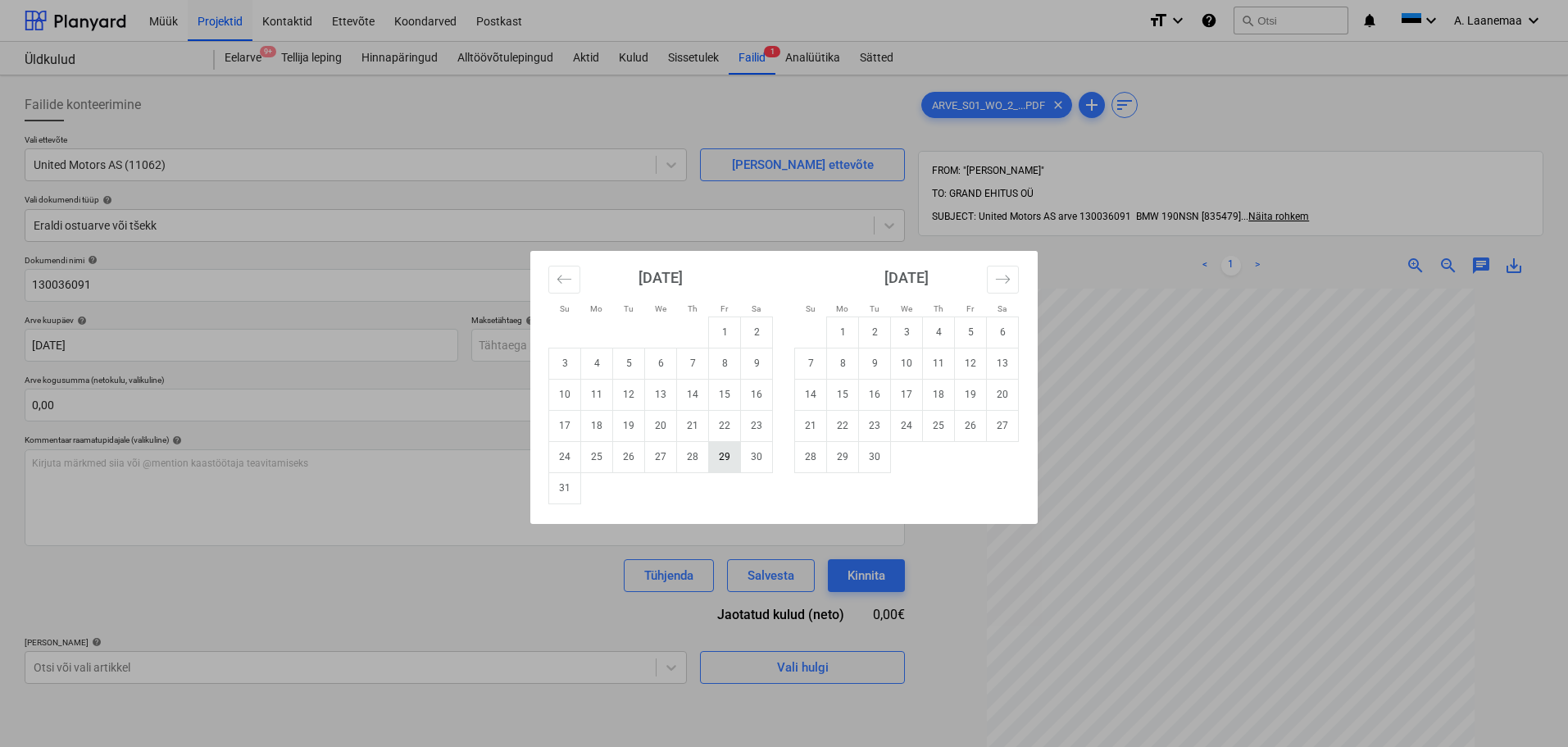
click at [727, 462] on td "29" at bounding box center [725, 456] width 32 height 31
type input "[DATE]"
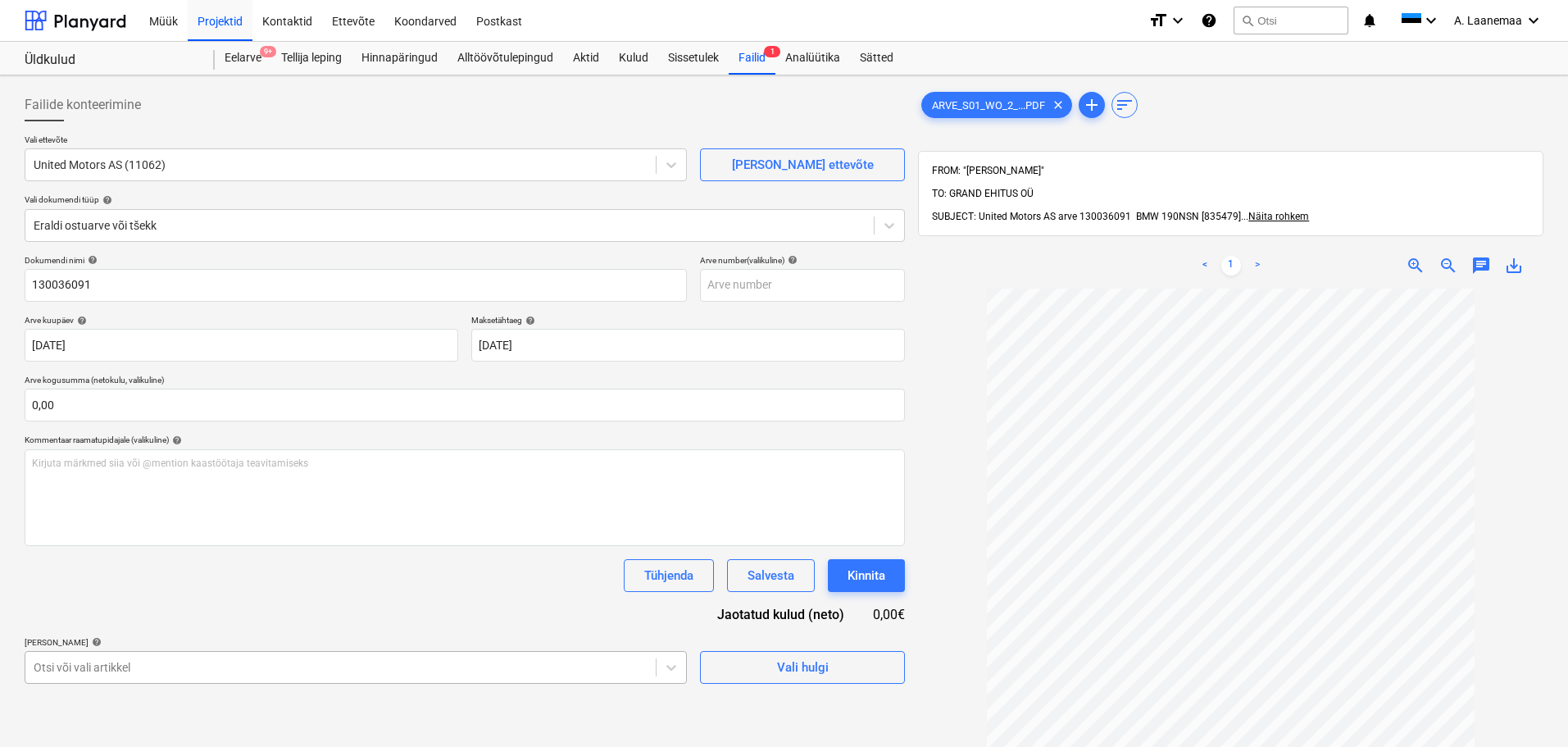
click at [379, 662] on body "Müük Projektid Kontaktid Ettevõte Koondarved Postkast format_size keyboard_arro…" at bounding box center [784, 373] width 1568 height 747
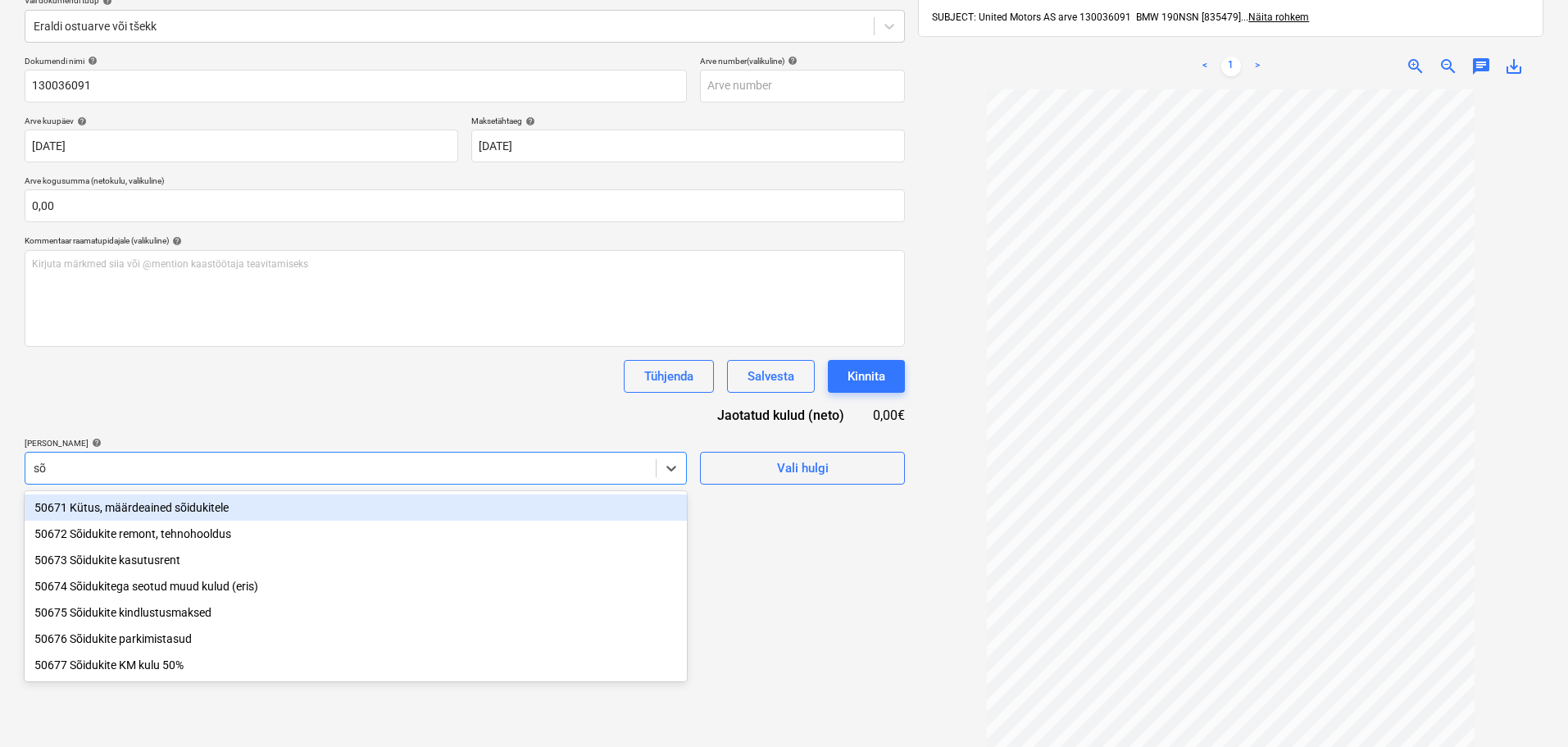
type input "sõi"
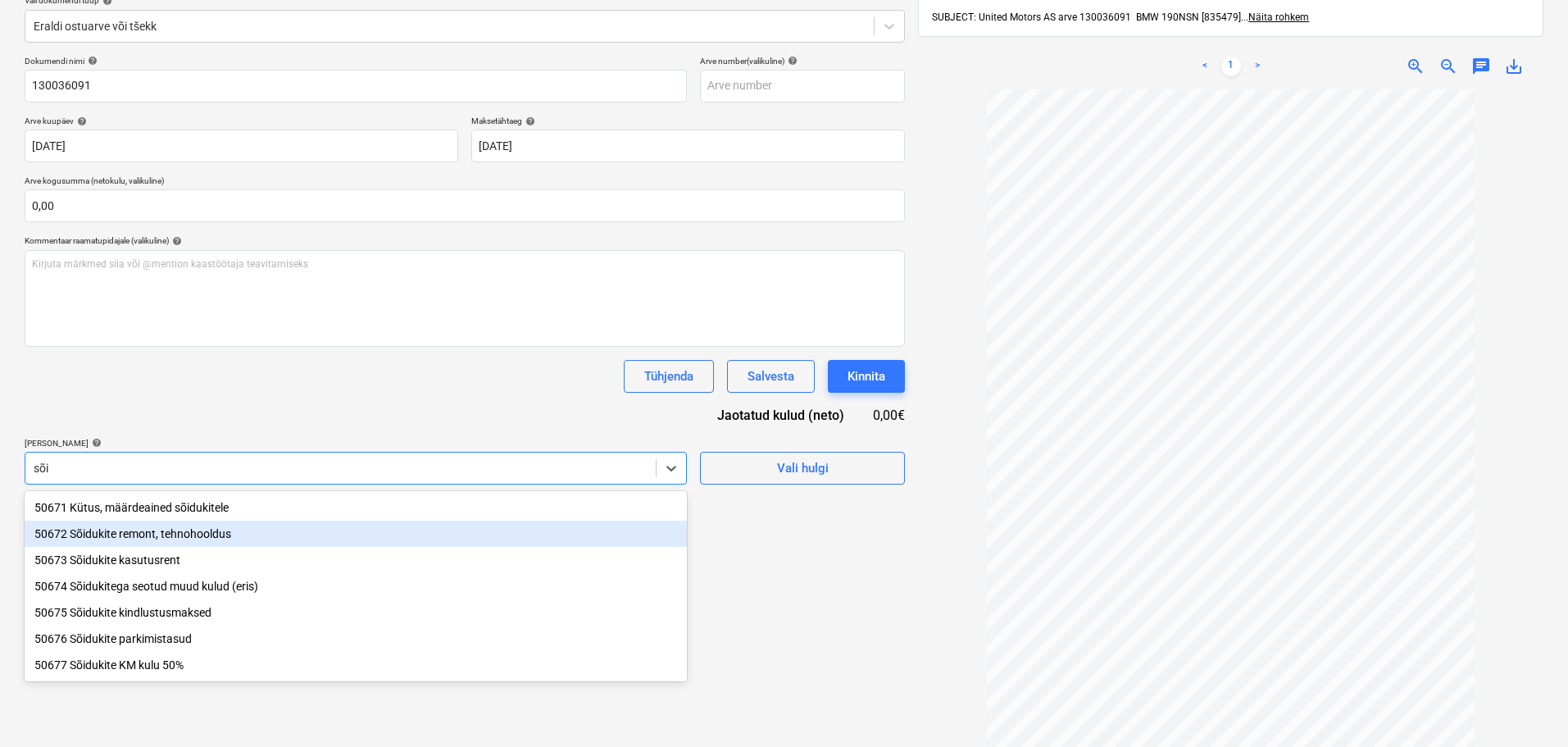
click at [147, 534] on div "50672 Sõidukite remont, tehnohooldus" at bounding box center [355, 534] width 662 height 27
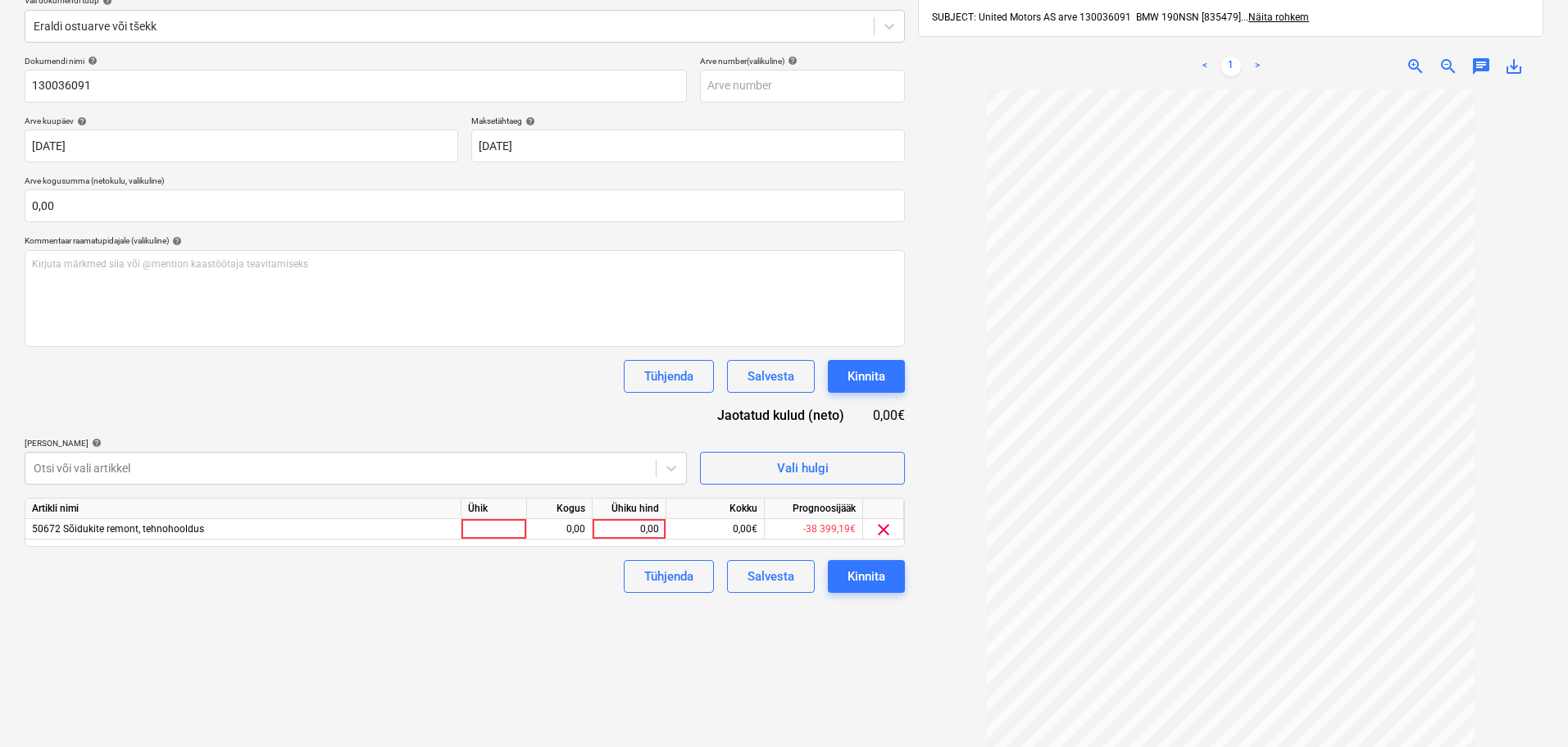
click at [844, 741] on div "Failide konteerimine Vali ettevõte United Motors AS (11062) [PERSON_NAME] uus e…" at bounding box center [465, 339] width 894 height 914
click at [782, 656] on div "Failide konteerimine Vali ettevõte United Motors AS (11062) [PERSON_NAME] uus e…" at bounding box center [465, 339] width 894 height 914
click at [606, 530] on div "0,00" at bounding box center [629, 529] width 60 height 21
type input "731,37"
click at [850, 581] on div "Kinnita" at bounding box center [866, 576] width 38 height 22
